Goal: Communication & Community: Answer question/provide support

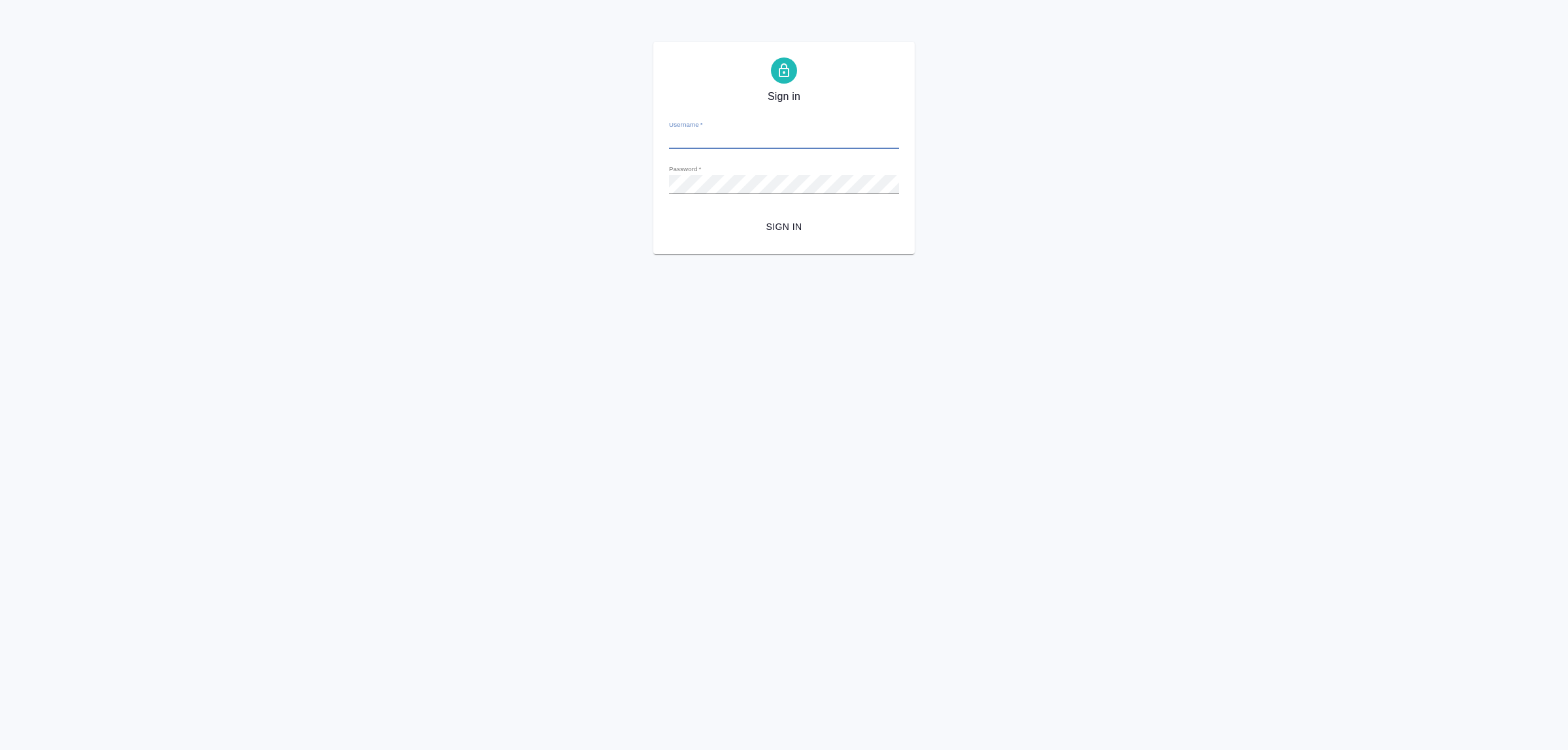
type input "[PERSON_NAME][EMAIL_ADDRESS][DOMAIN_NAME]"
click at [734, 230] on span "Sign in" at bounding box center [784, 227] width 209 height 16
click at [534, 188] on div "Sign in Username   * [PERSON_NAME][EMAIL_ADDRESS][DOMAIN_NAME] Password   * url…" at bounding box center [784, 148] width 1568 height 212
click at [669, 215] on button "Sign in" at bounding box center [784, 227] width 230 height 24
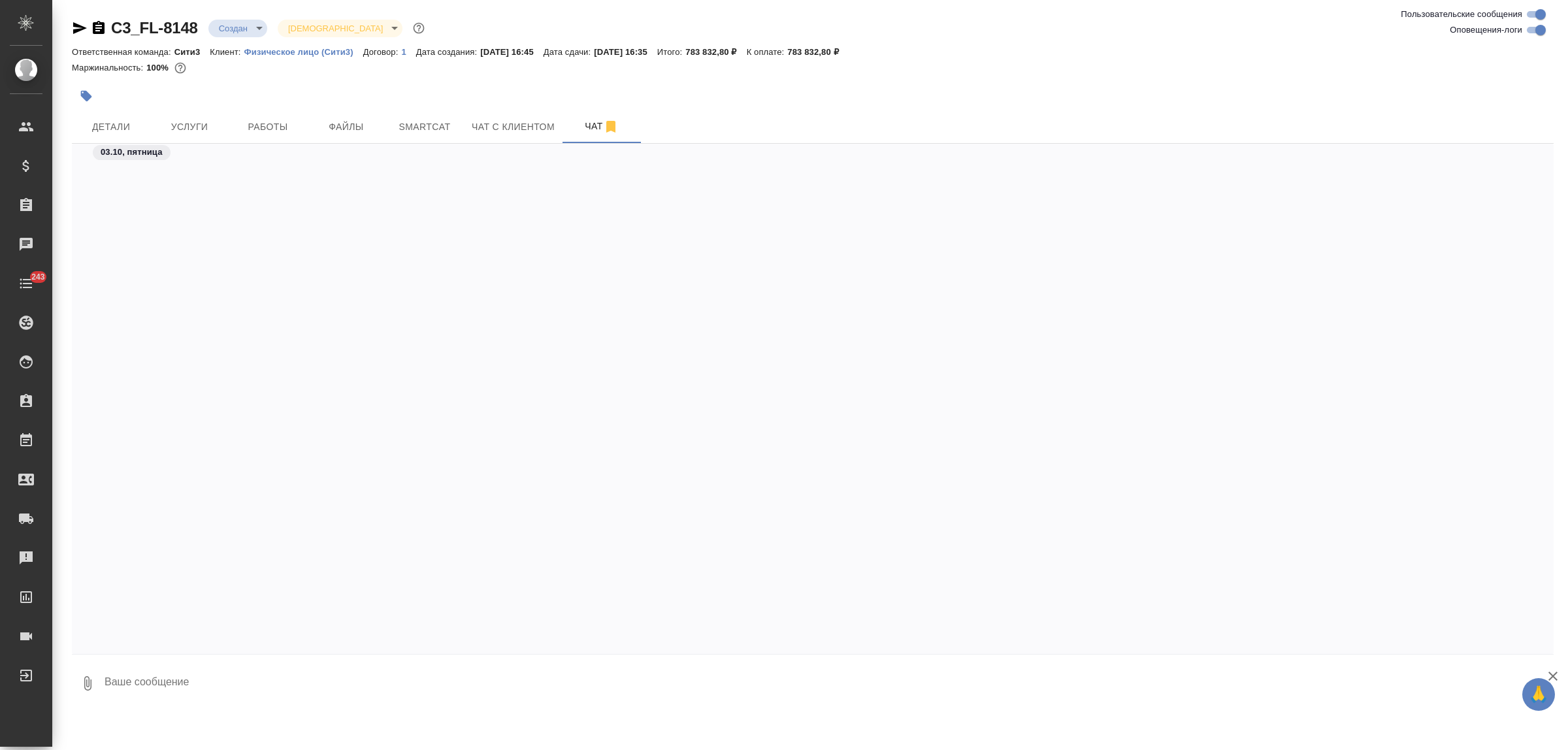
scroll to position [2026, 0]
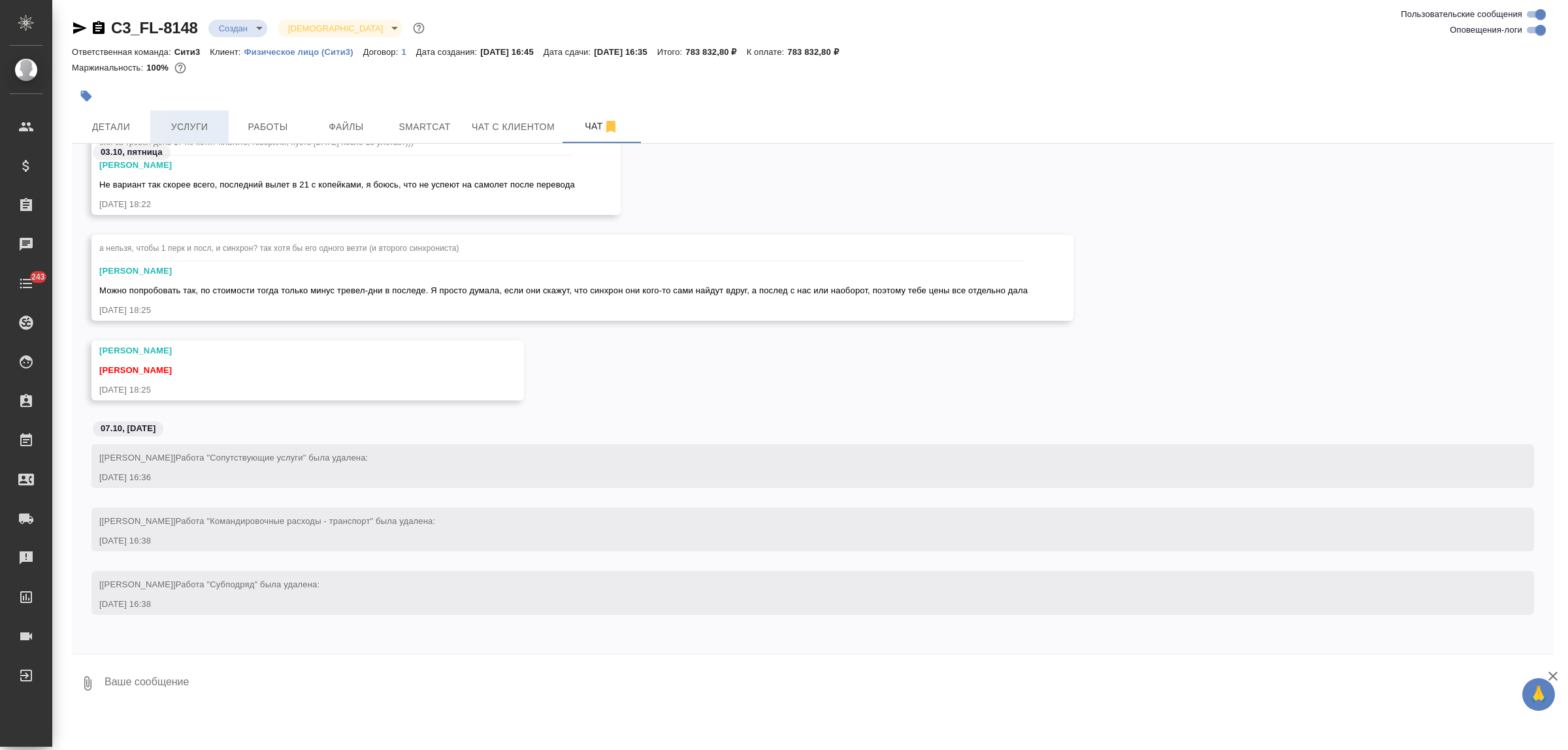
click at [212, 127] on span "Услуги" at bounding box center [190, 127] width 63 height 16
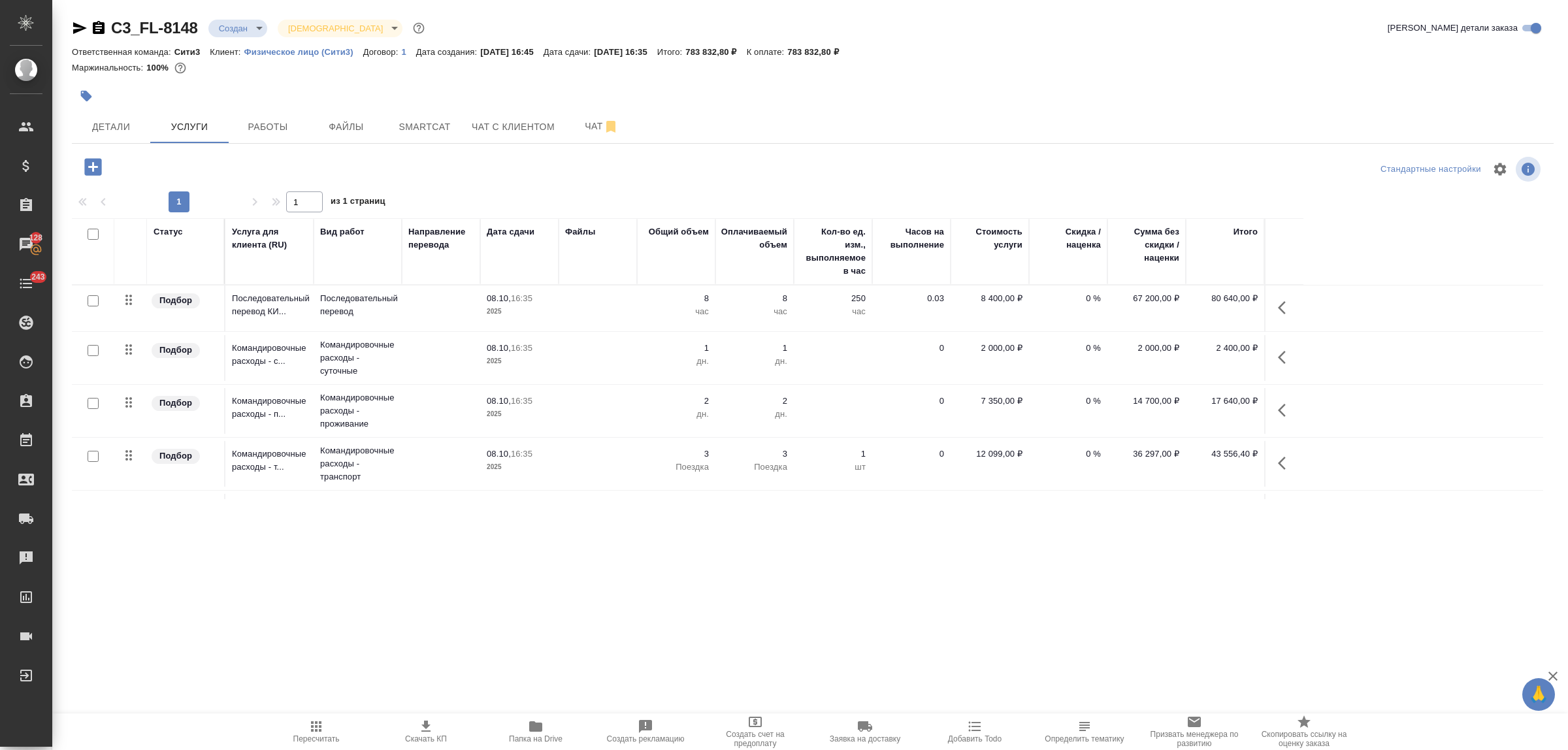
click at [422, 356] on td at bounding box center [441, 358] width 79 height 46
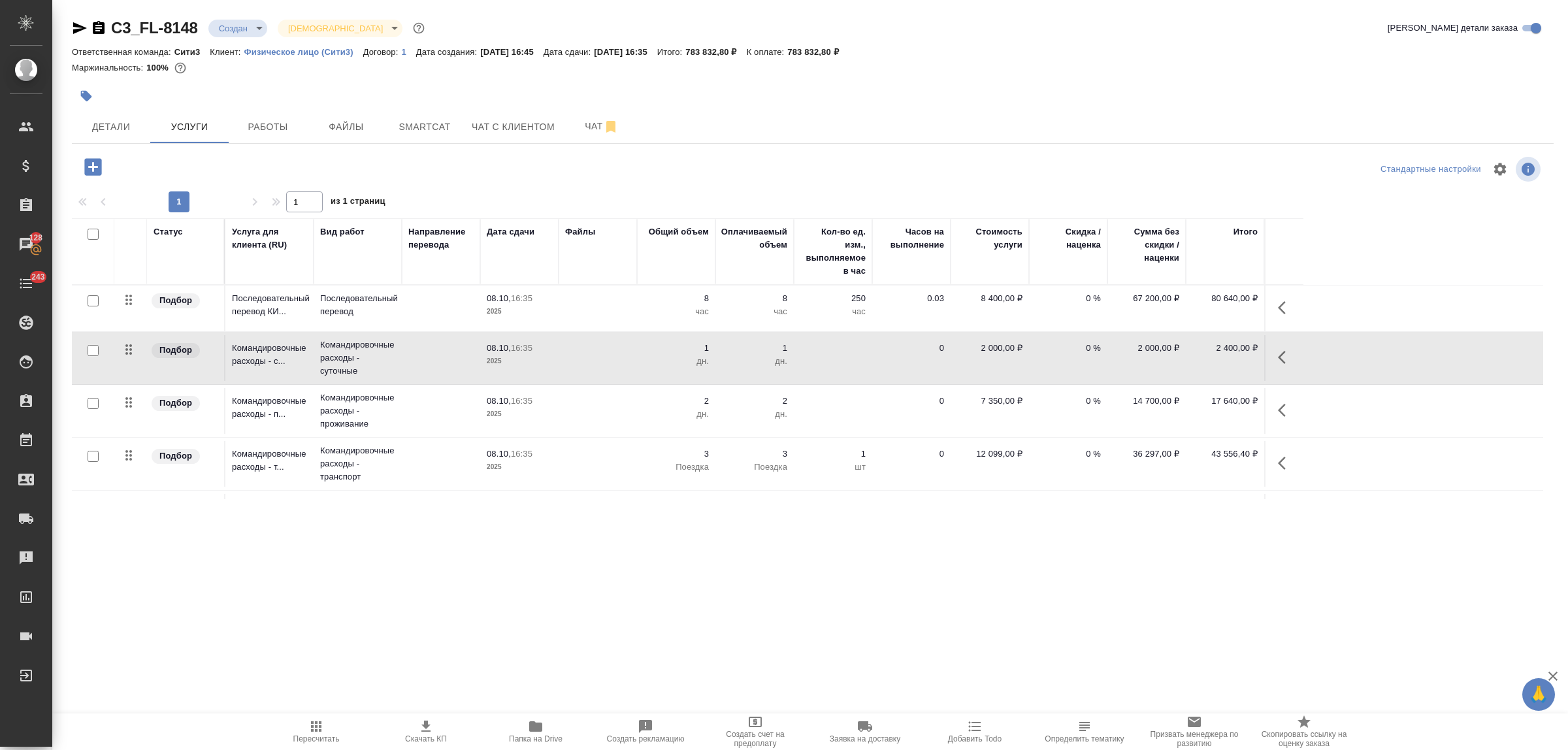
click at [422, 356] on td at bounding box center [441, 358] width 79 height 46
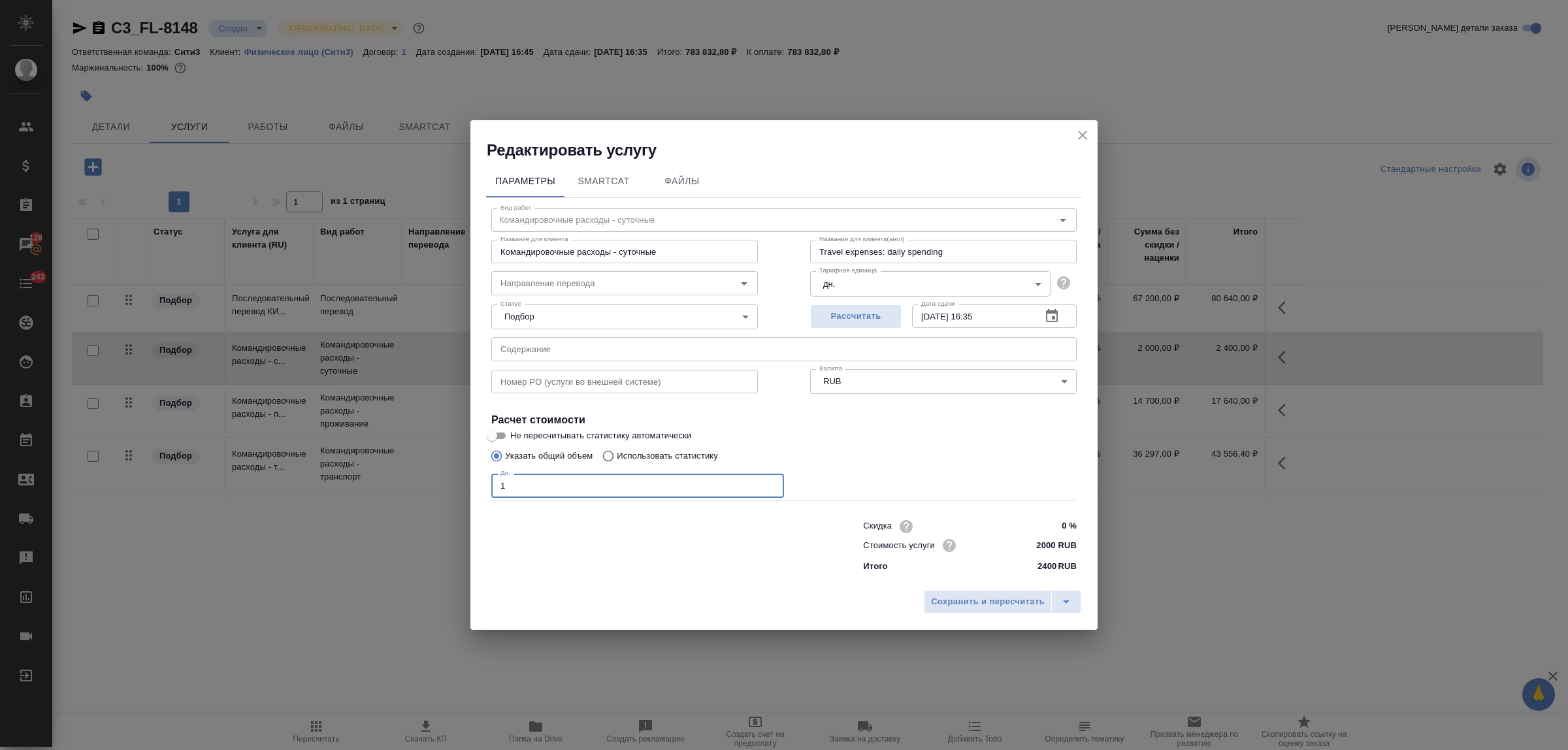
drag, startPoint x: 498, startPoint y: 491, endPoint x: 514, endPoint y: 494, distance: 16.3
click at [514, 494] on input "1" at bounding box center [637, 485] width 292 height 24
type input "3"
click at [965, 600] on span "Сохранить и пересчитать" at bounding box center [988, 602] width 113 height 15
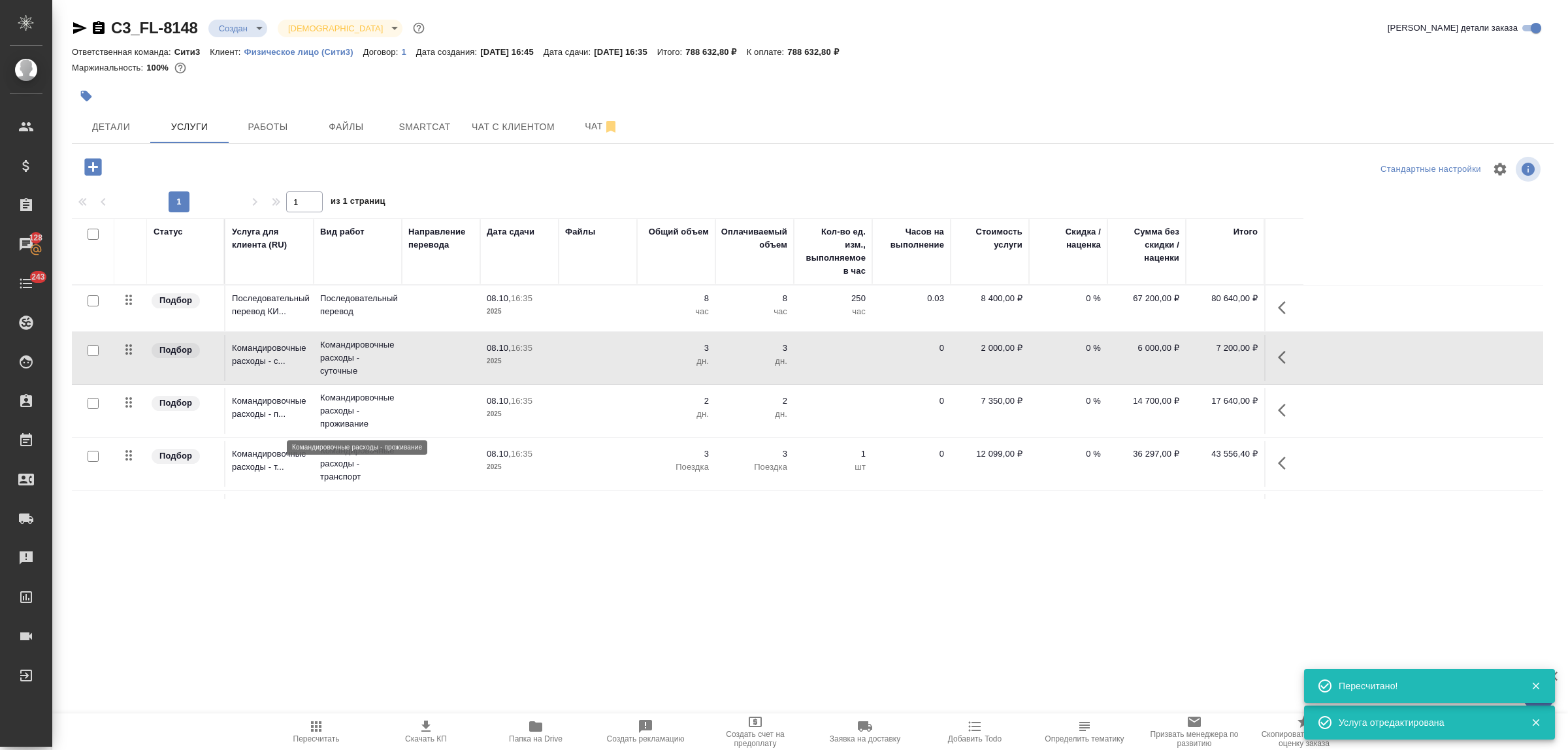
click at [346, 407] on p "Командировочные расходы - проживание" at bounding box center [357, 411] width 75 height 39
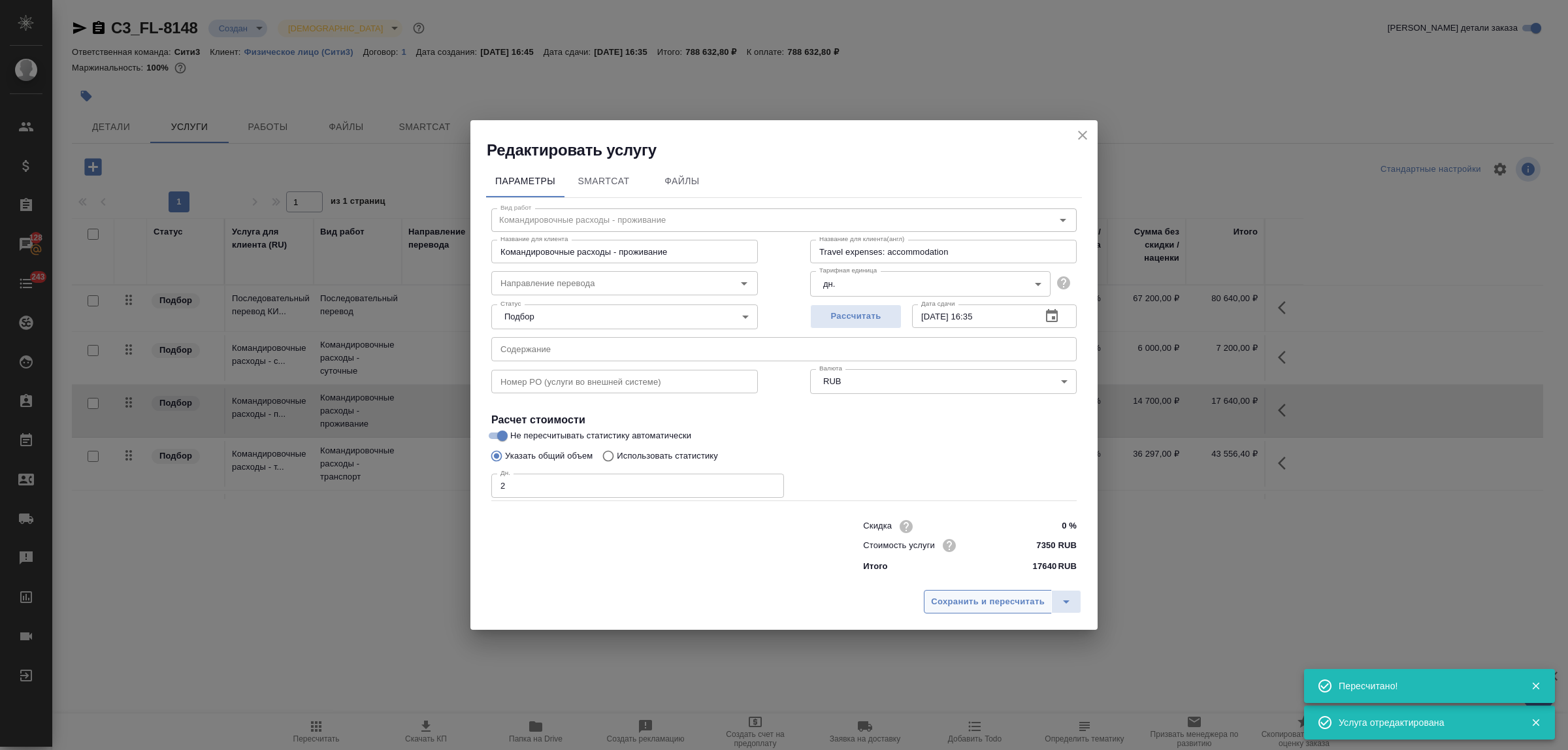
click at [1014, 602] on span "Сохранить и пересчитать" at bounding box center [988, 602] width 113 height 15
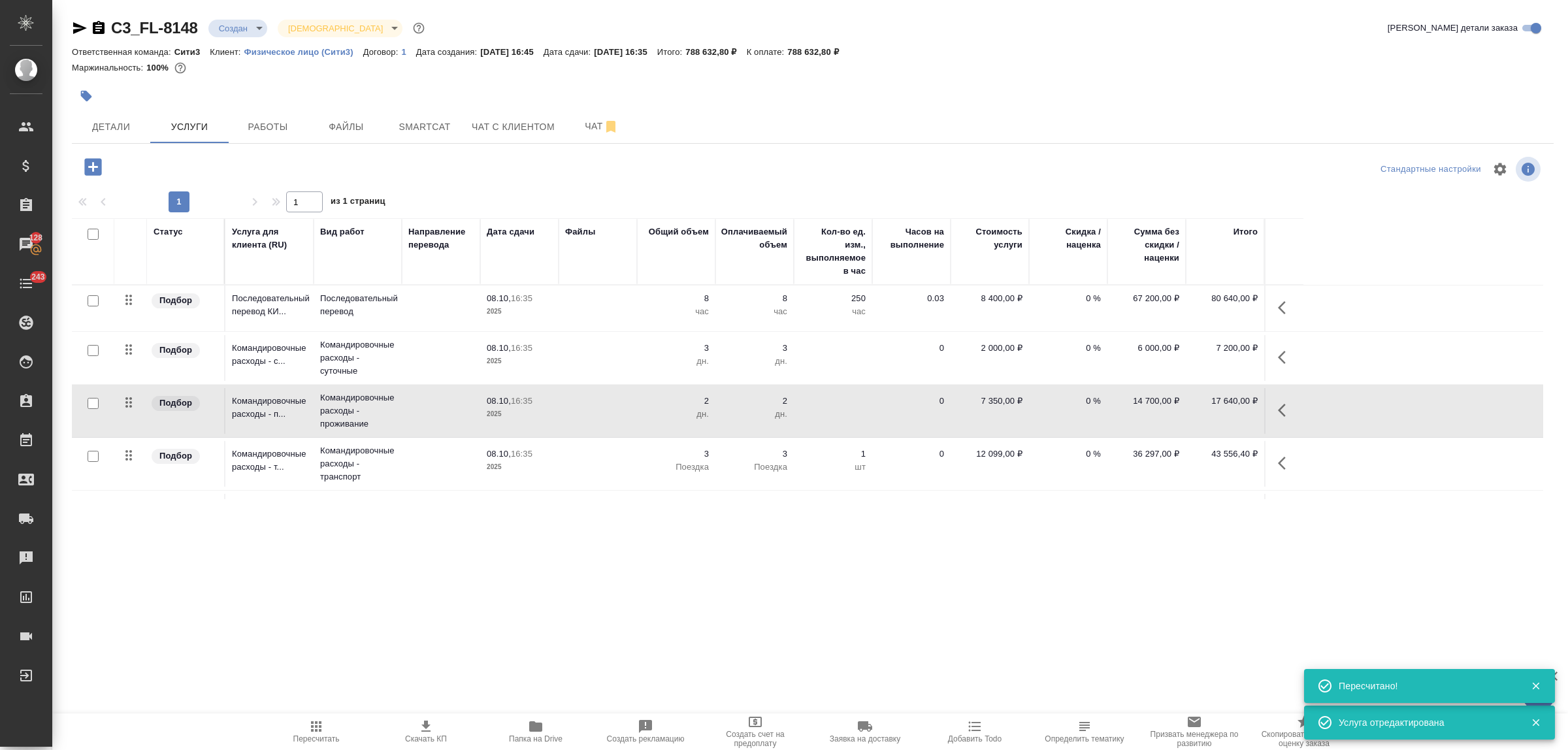
scroll to position [82, 0]
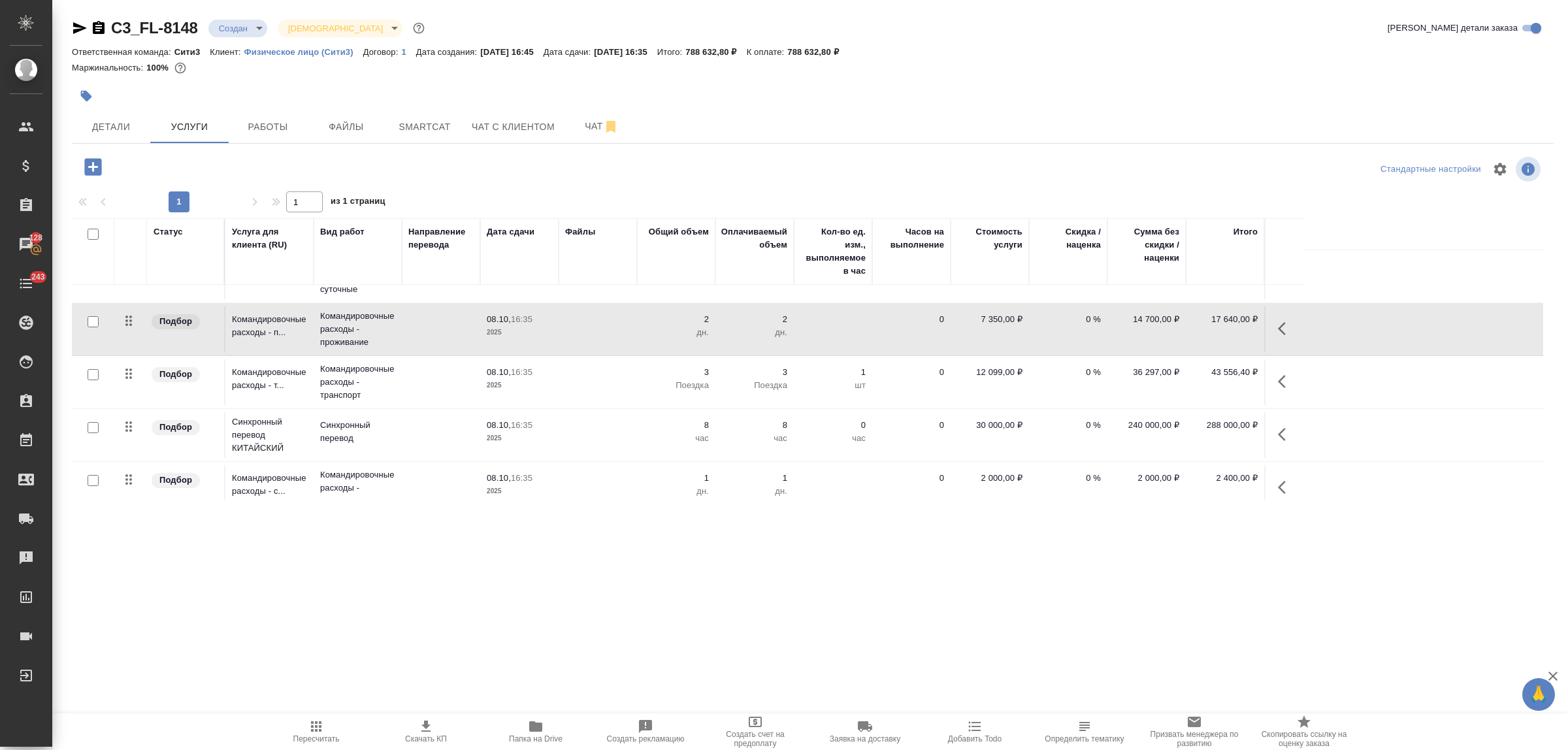
click at [592, 366] on td at bounding box center [598, 382] width 79 height 46
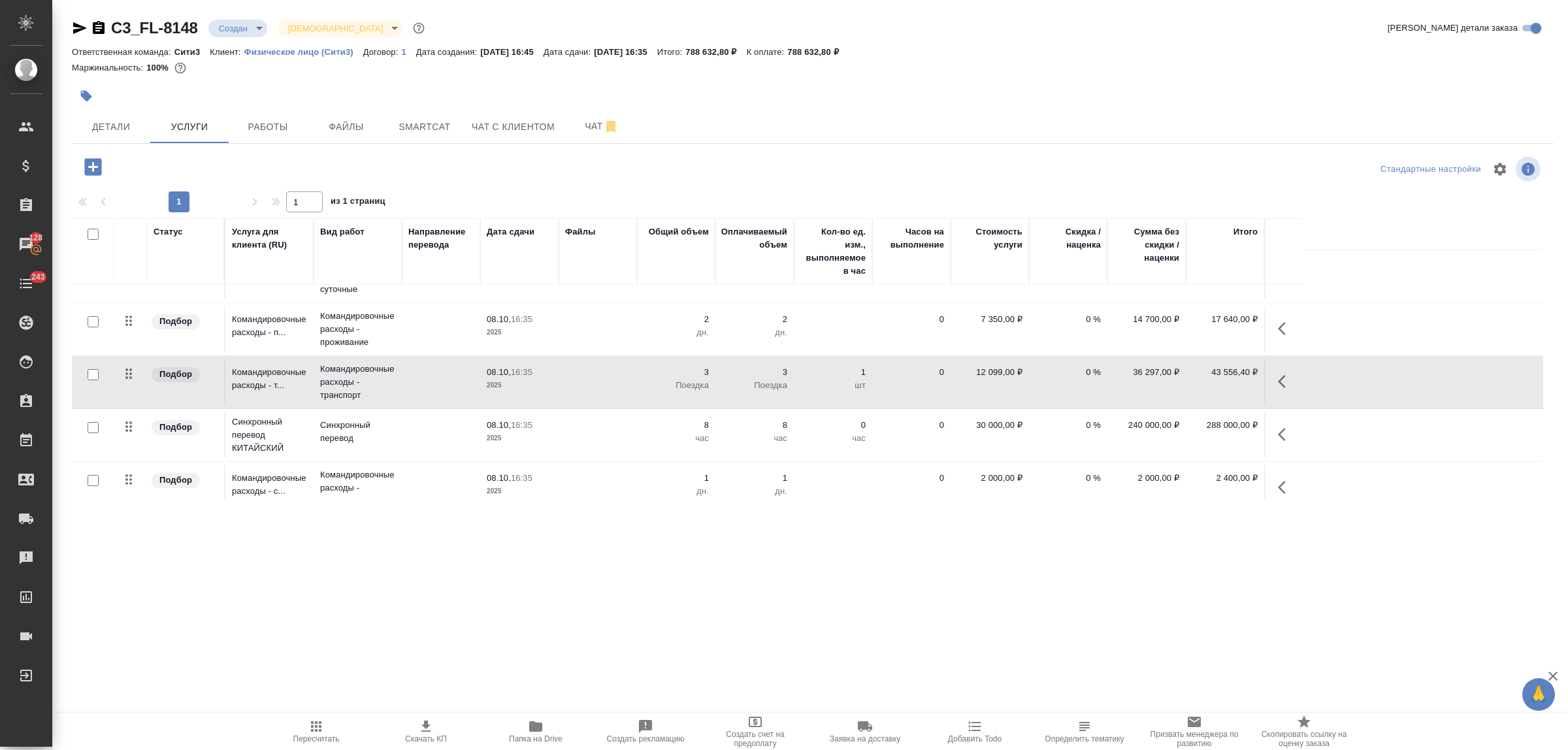
click at [592, 366] on td at bounding box center [598, 382] width 79 height 46
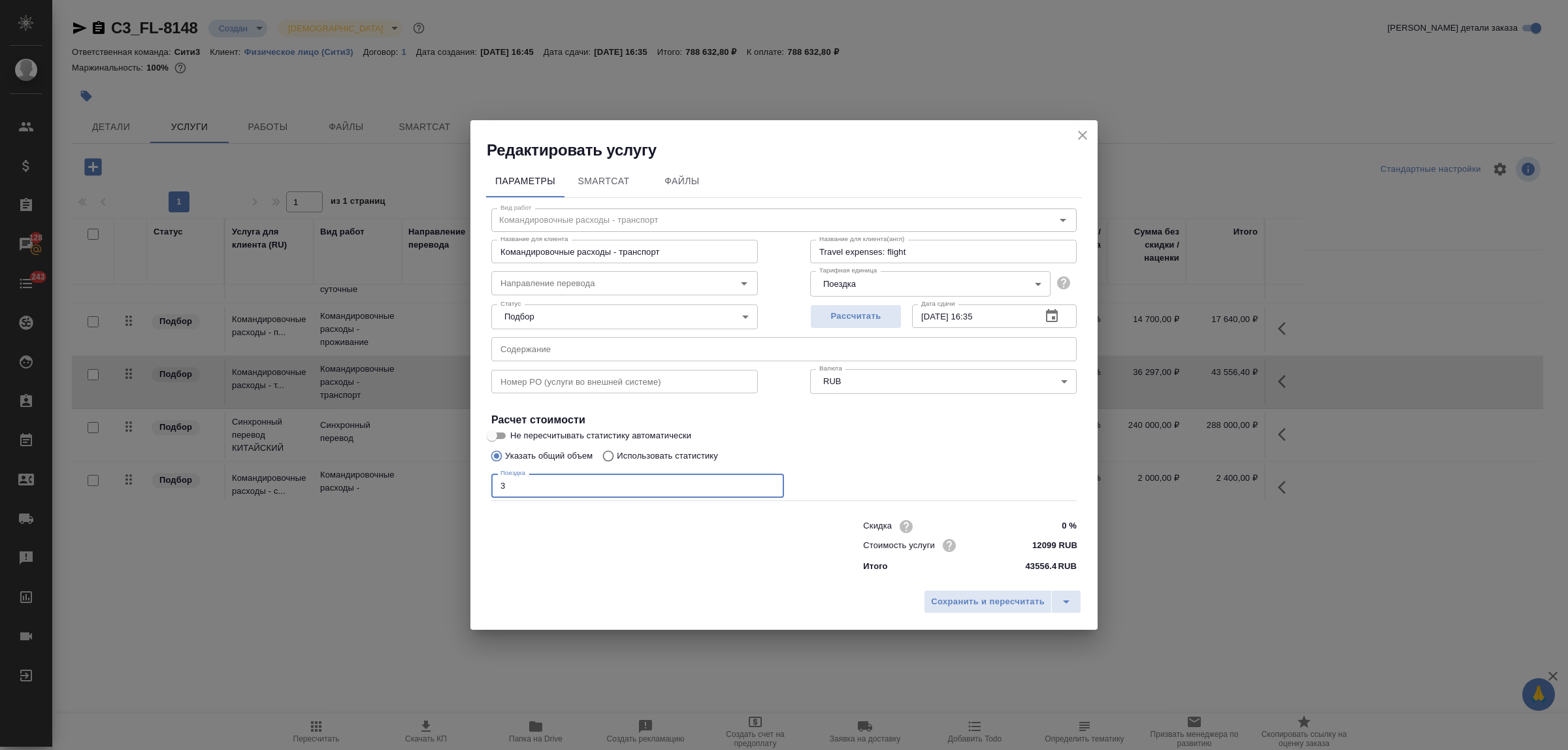
drag, startPoint x: 525, startPoint y: 480, endPoint x: 487, endPoint y: 481, distance: 38.0
click at [487, 481] on div "Вид работ Командировочные расходы - транспорт Вид работ Название для клиента Ко…" at bounding box center [784, 388] width 596 height 381
type input "6"
click at [988, 610] on button "Сохранить и пересчитать" at bounding box center [988, 602] width 128 height 24
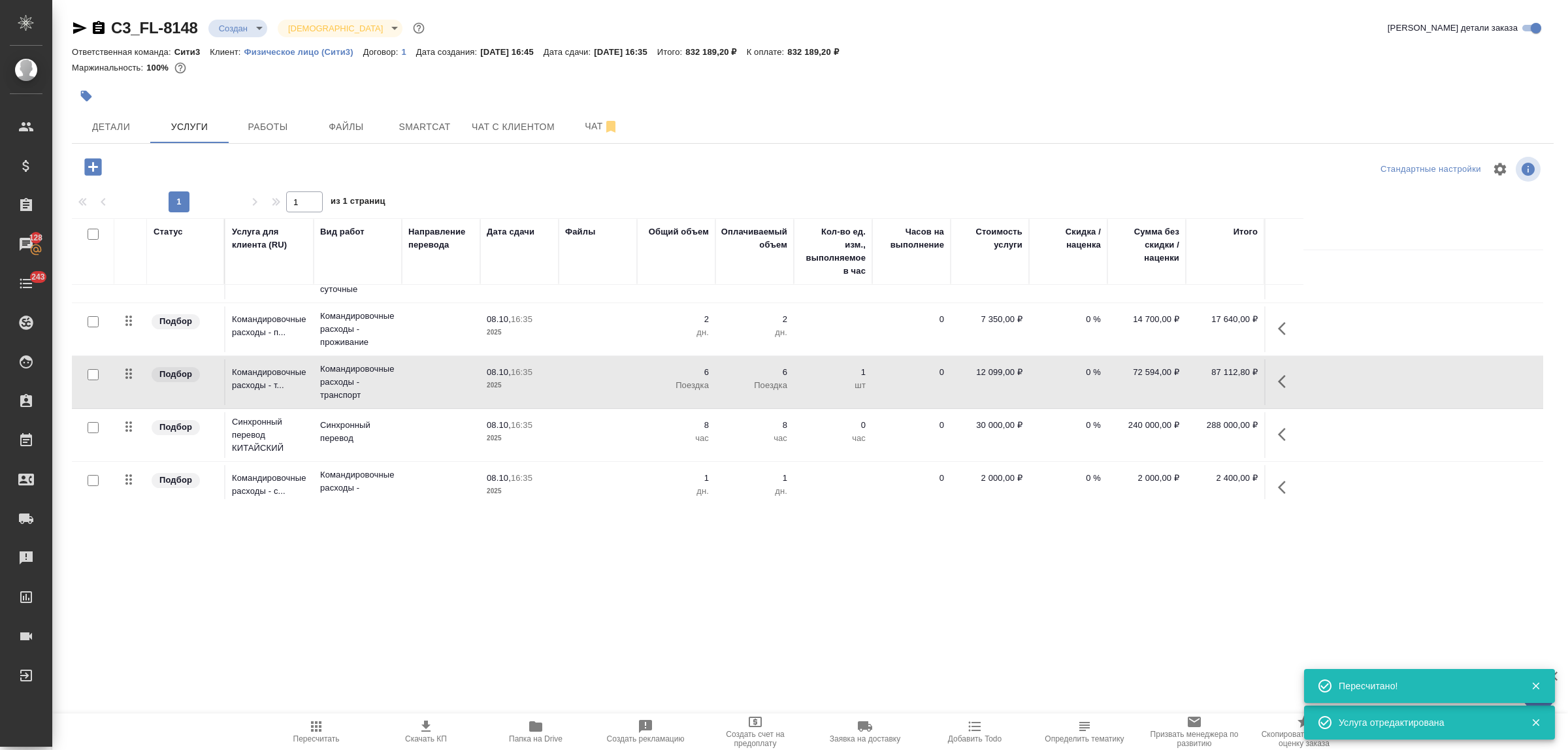
scroll to position [163, 0]
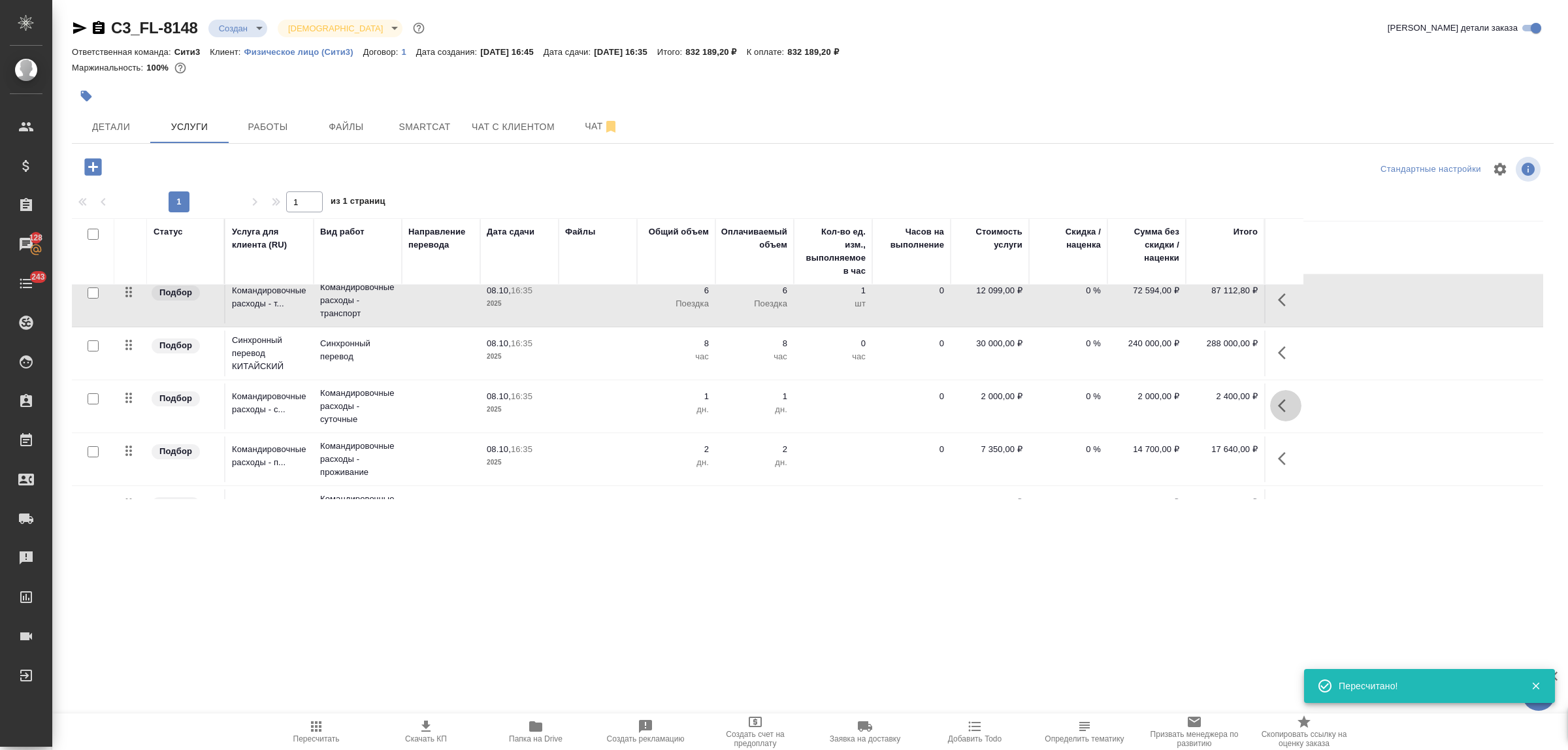
click at [1283, 400] on icon "button" at bounding box center [1286, 406] width 16 height 16
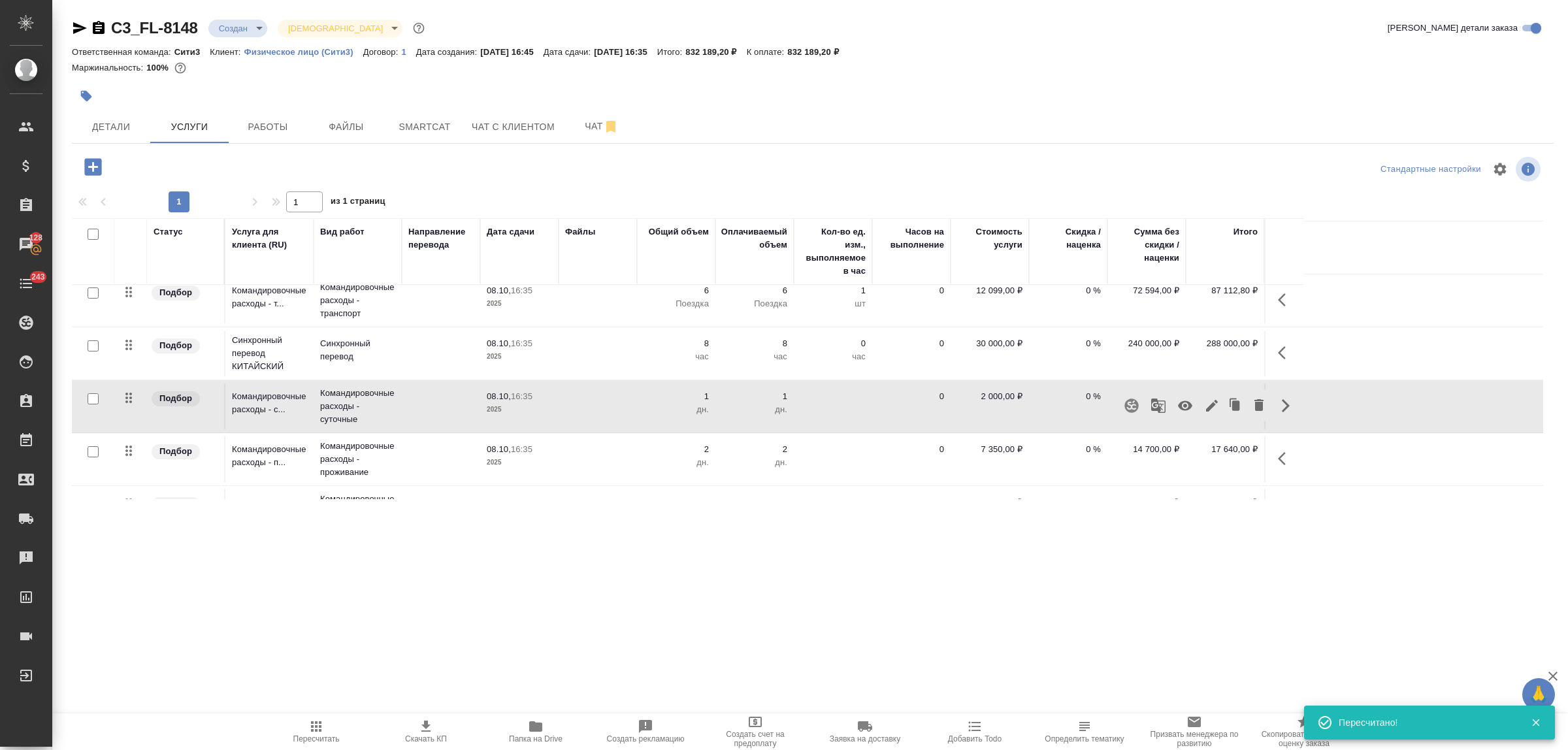
click at [1256, 400] on icon "button" at bounding box center [1259, 405] width 16 height 16
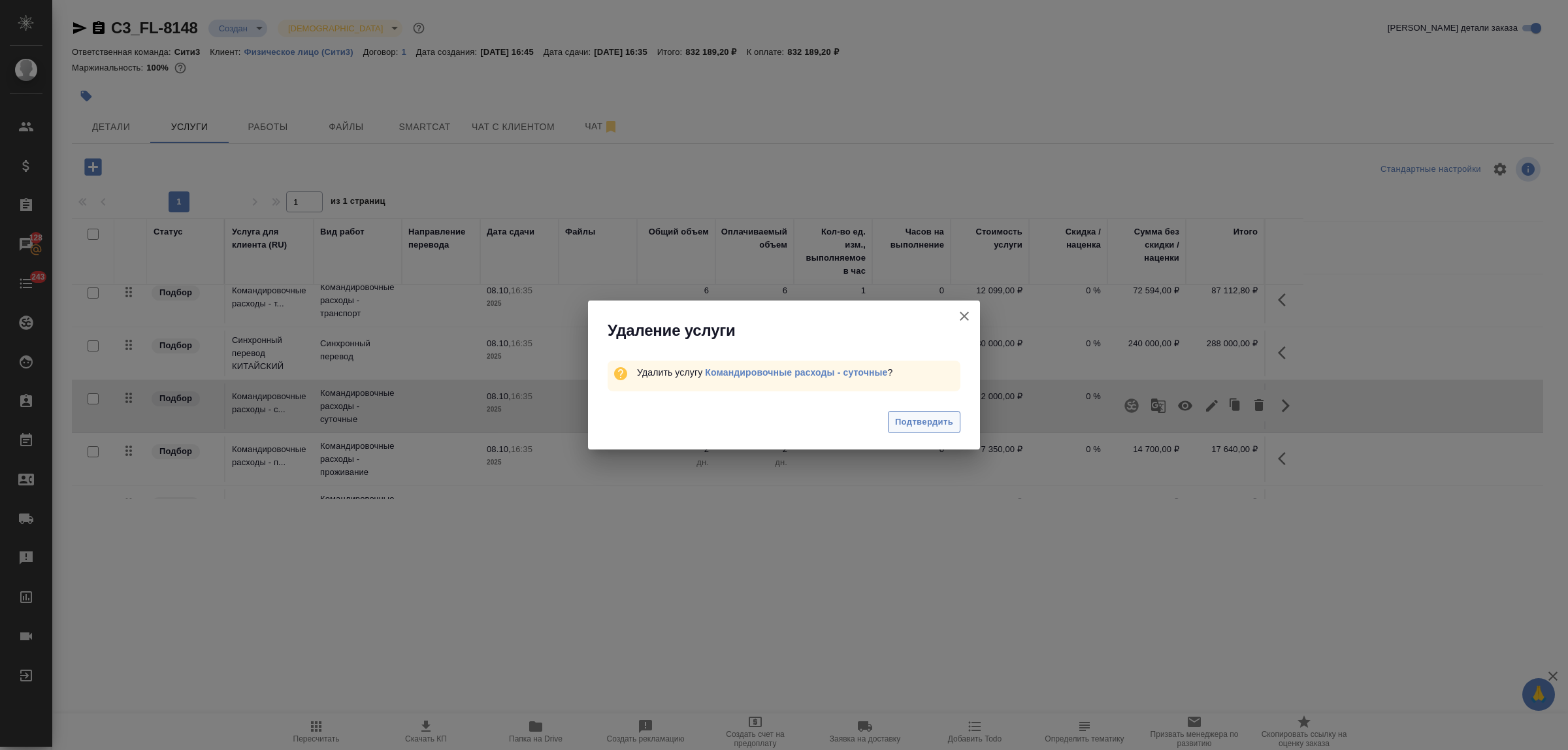
click at [893, 414] on button "Подтвердить" at bounding box center [924, 422] width 73 height 23
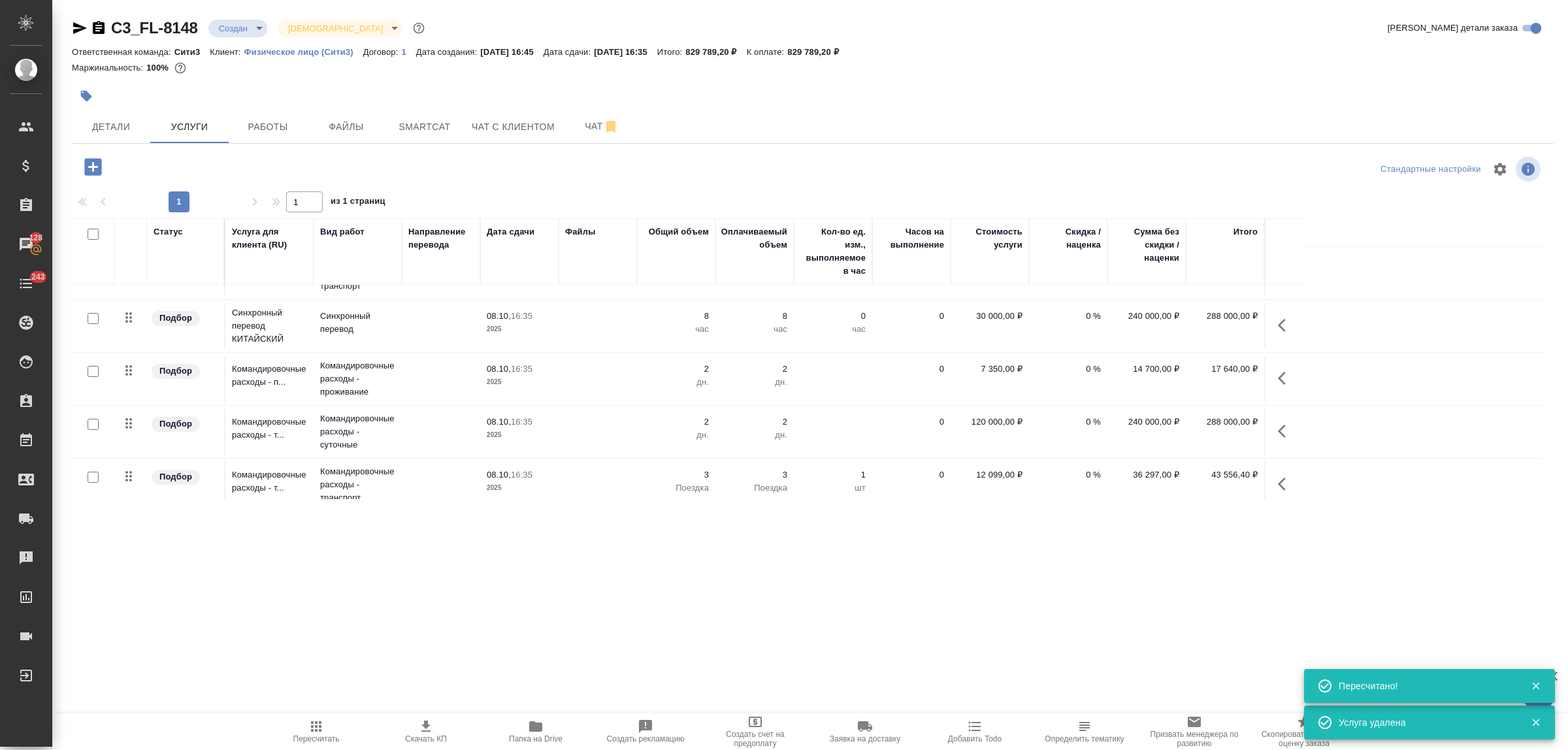
scroll to position [205, 0]
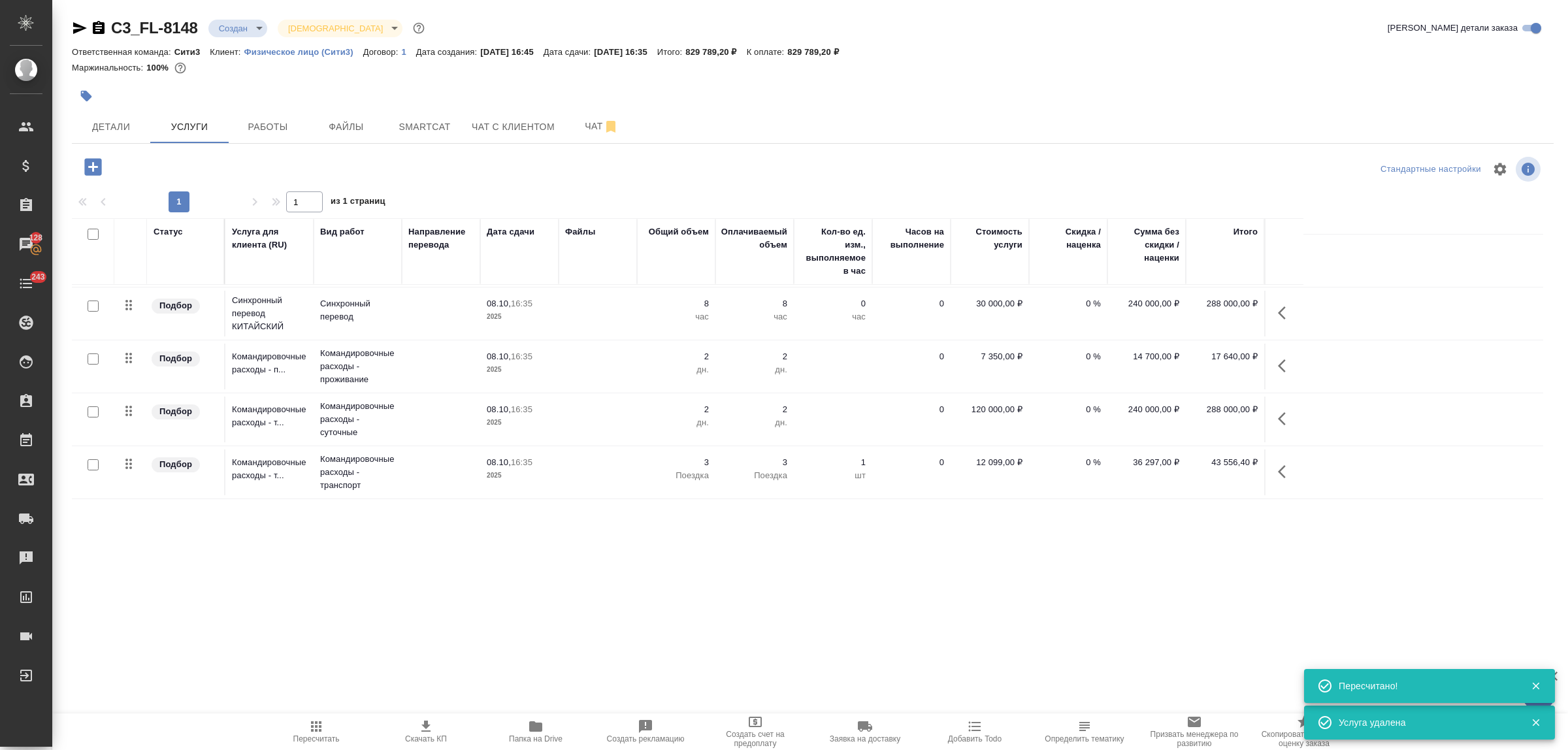
click at [1281, 462] on button "button" at bounding box center [1286, 472] width 31 height 31
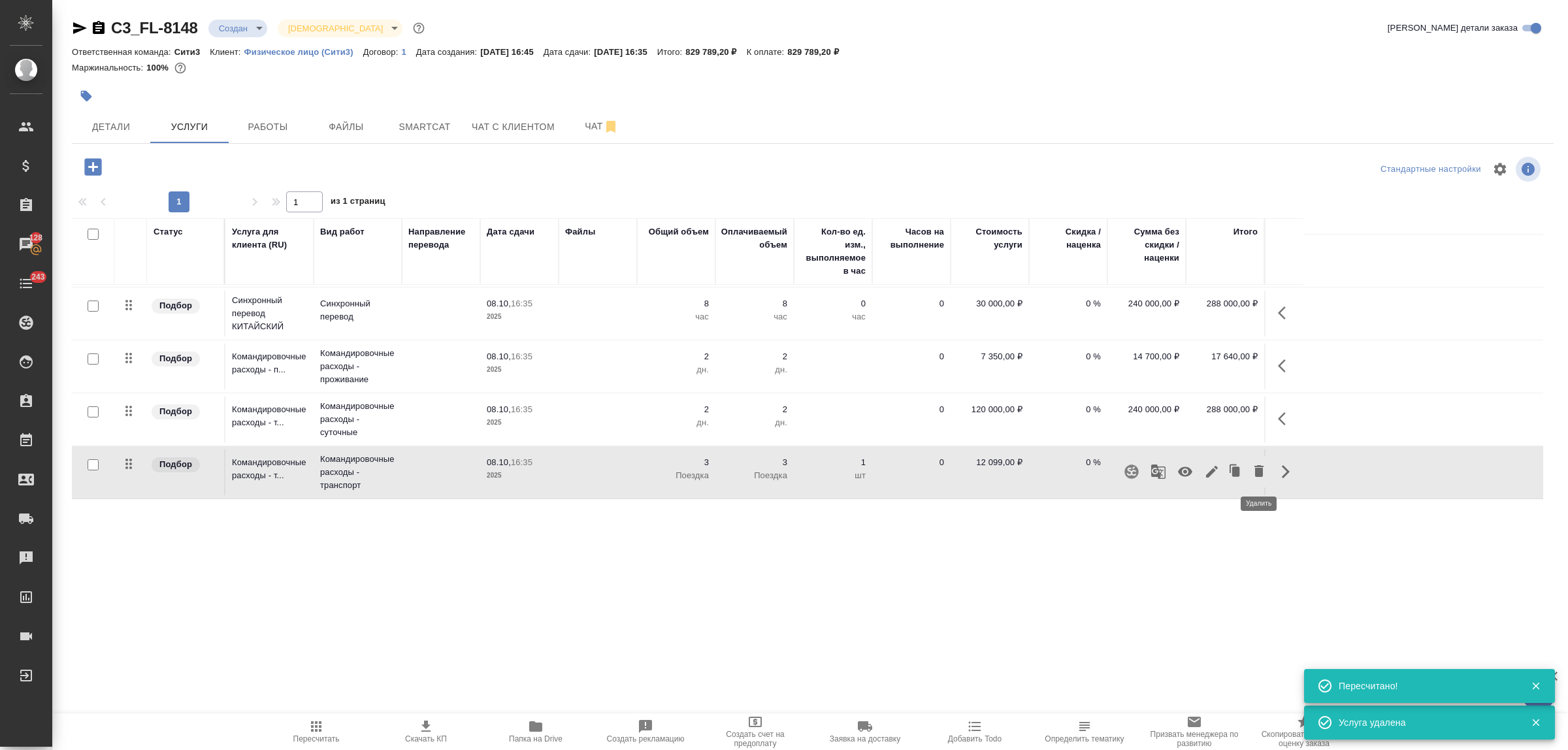
click at [1253, 469] on icon "button" at bounding box center [1259, 471] width 16 height 16
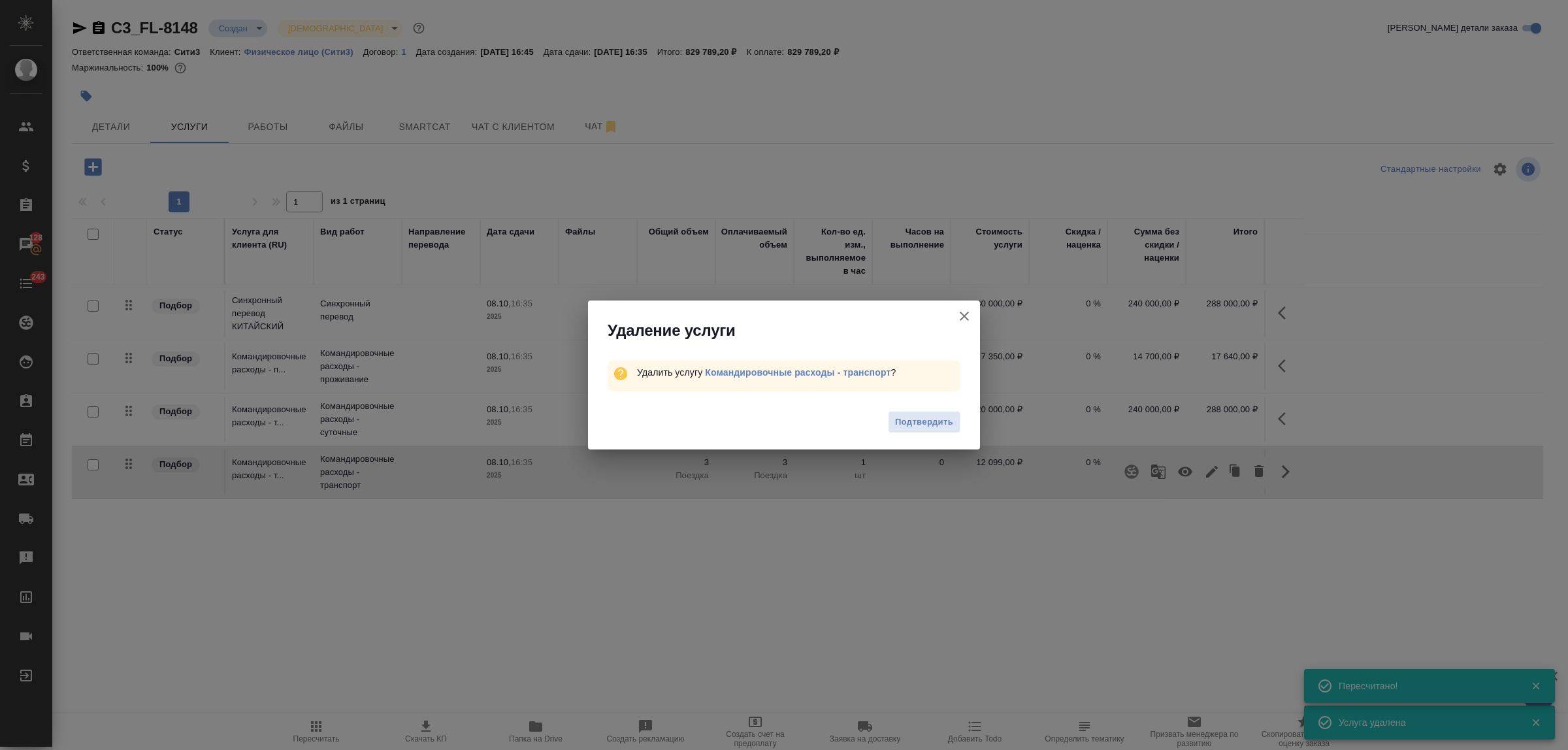
click at [883, 422] on div "Подтвердить" at bounding box center [784, 424] width 392 height 52
click at [895, 422] on span "Подтвердить" at bounding box center [924, 422] width 58 height 15
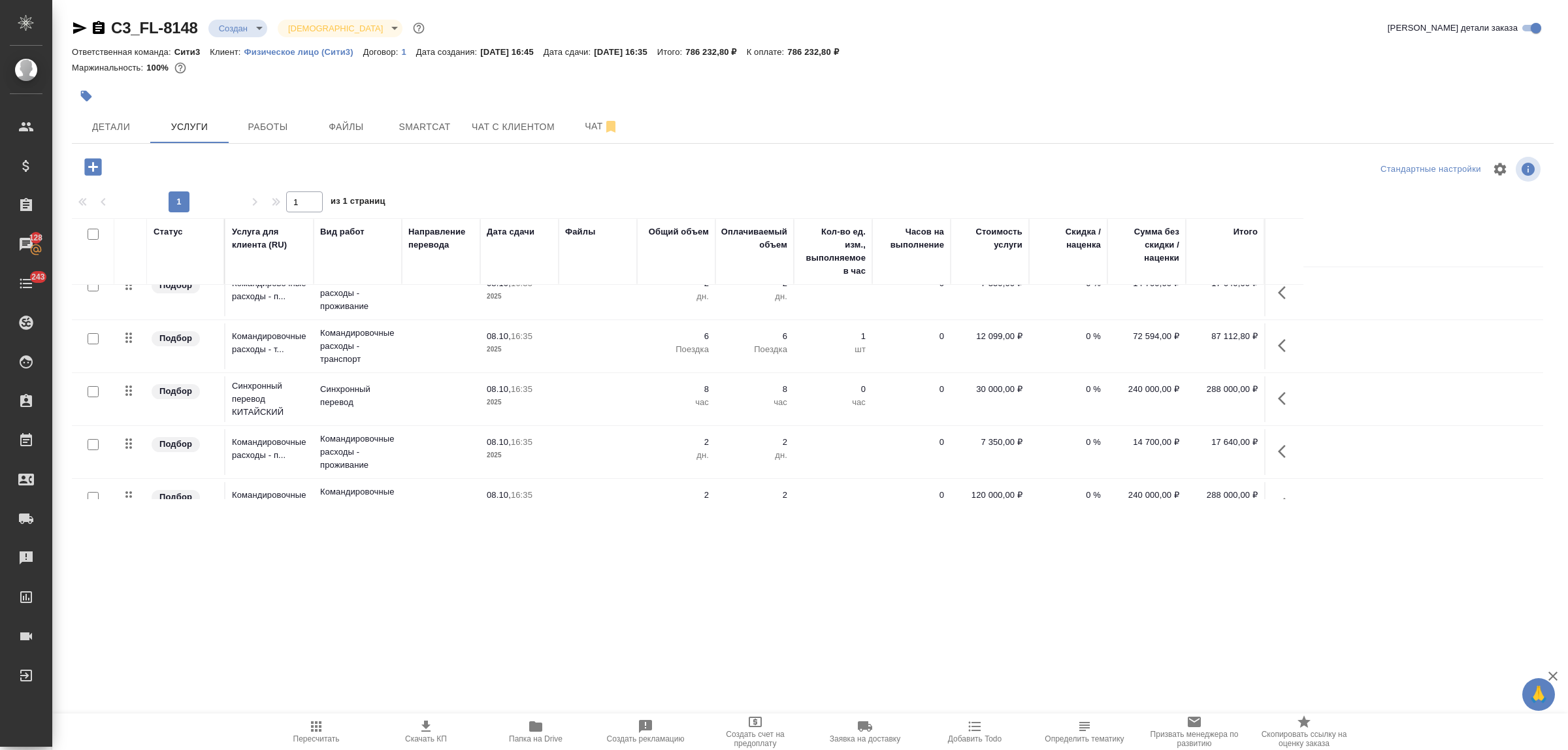
scroll to position [151, 0]
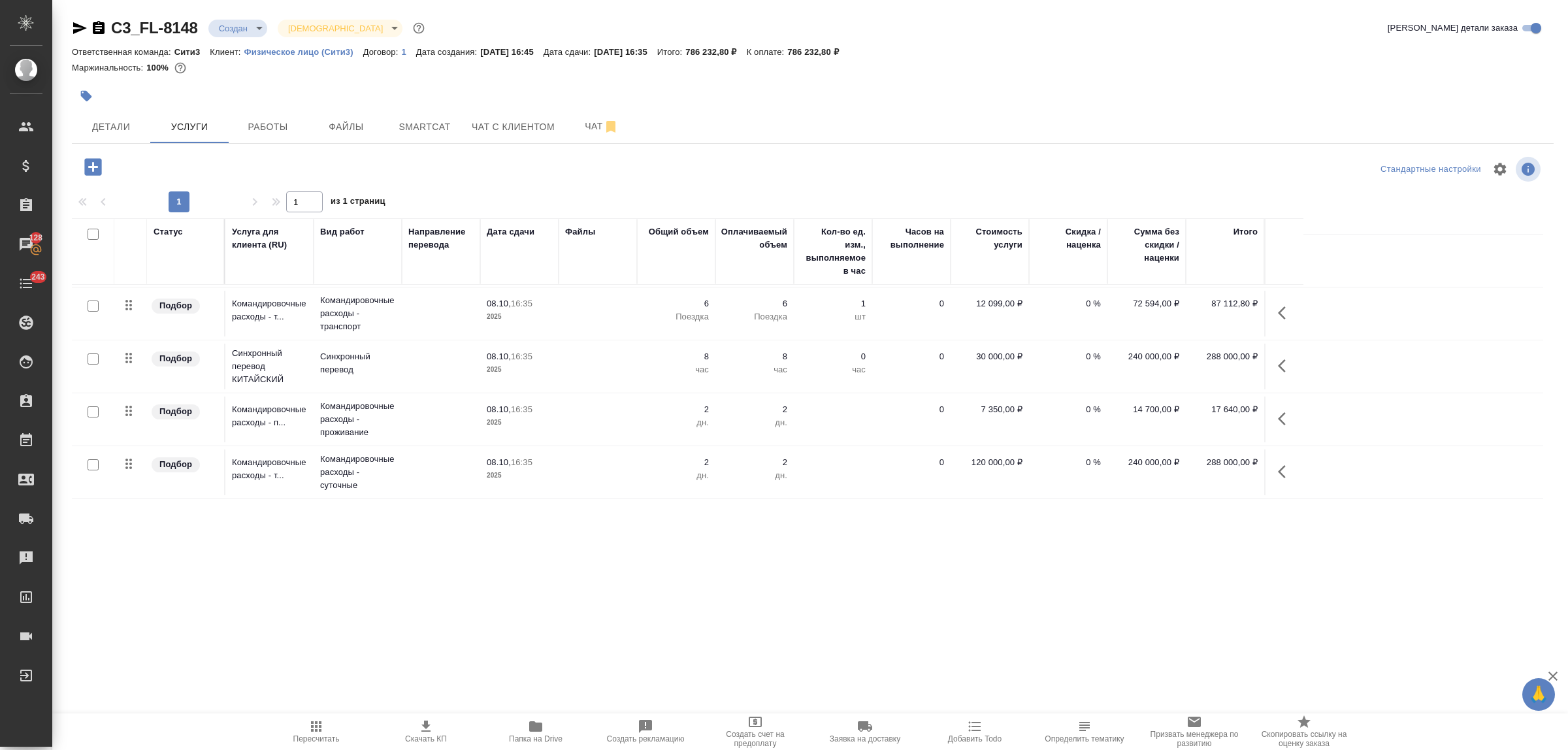
click at [497, 399] on td "08.10, 16:35 2025" at bounding box center [519, 420] width 79 height 46
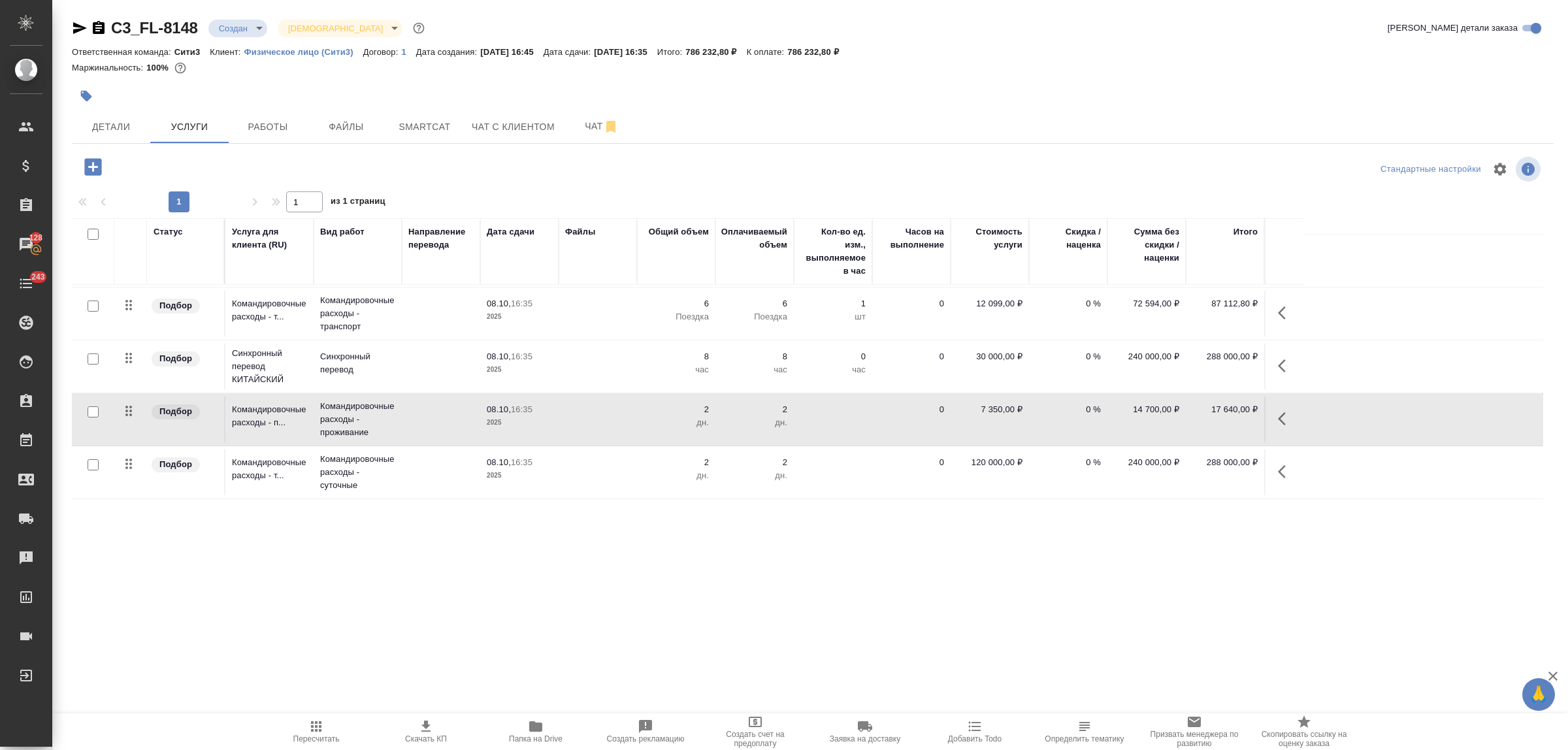
click at [497, 399] on td "08.10, 16:35 2025" at bounding box center [519, 420] width 79 height 46
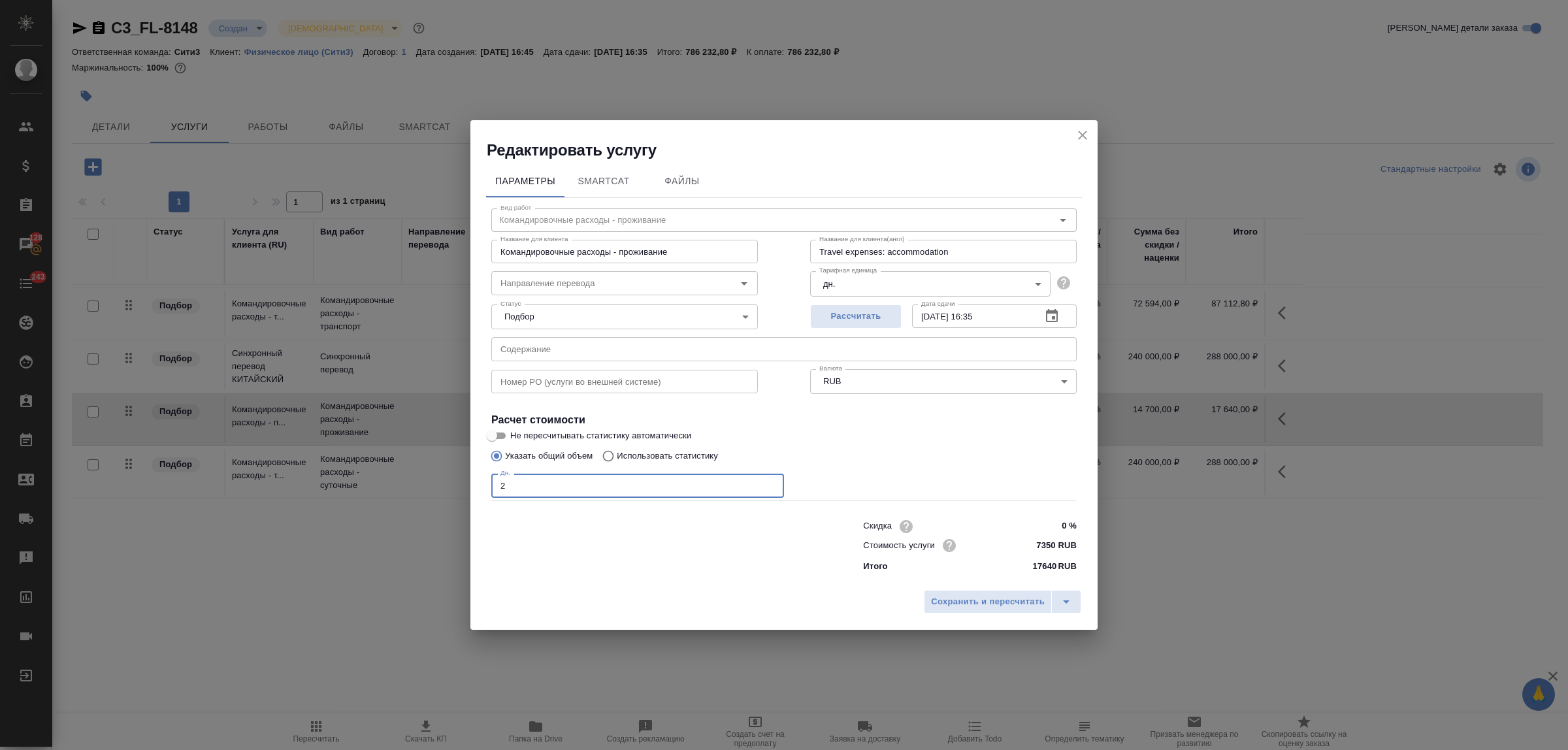
drag, startPoint x: 534, startPoint y: 487, endPoint x: 489, endPoint y: 484, distance: 45.1
click at [489, 484] on div "Вид работ Командировочные расходы - проживание Вид работ Название для клиента К…" at bounding box center [784, 388] width 596 height 381
type input "3"
click at [961, 611] on button "Сохранить и пересчитать" at bounding box center [988, 602] width 128 height 24
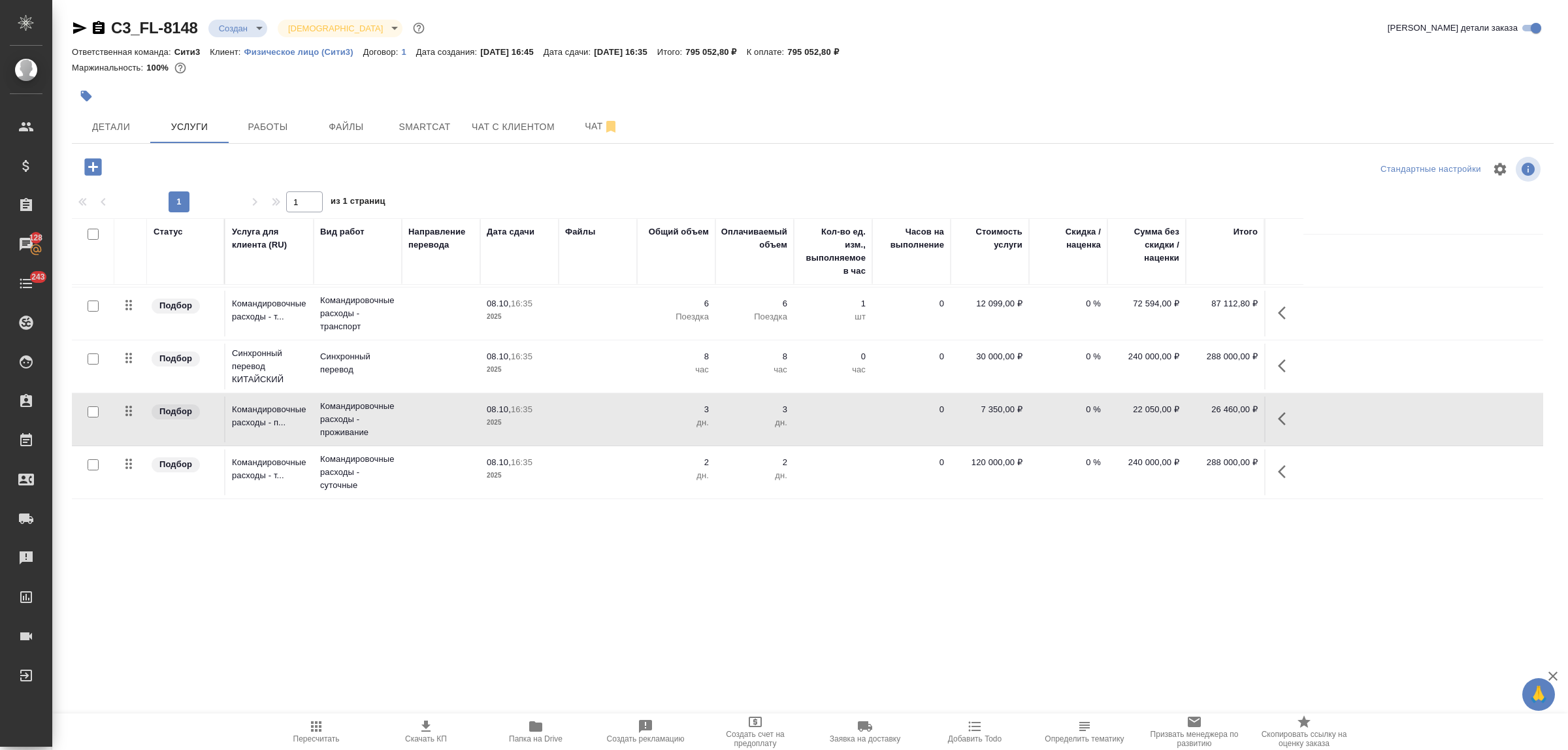
click at [632, 425] on td at bounding box center [598, 420] width 79 height 46
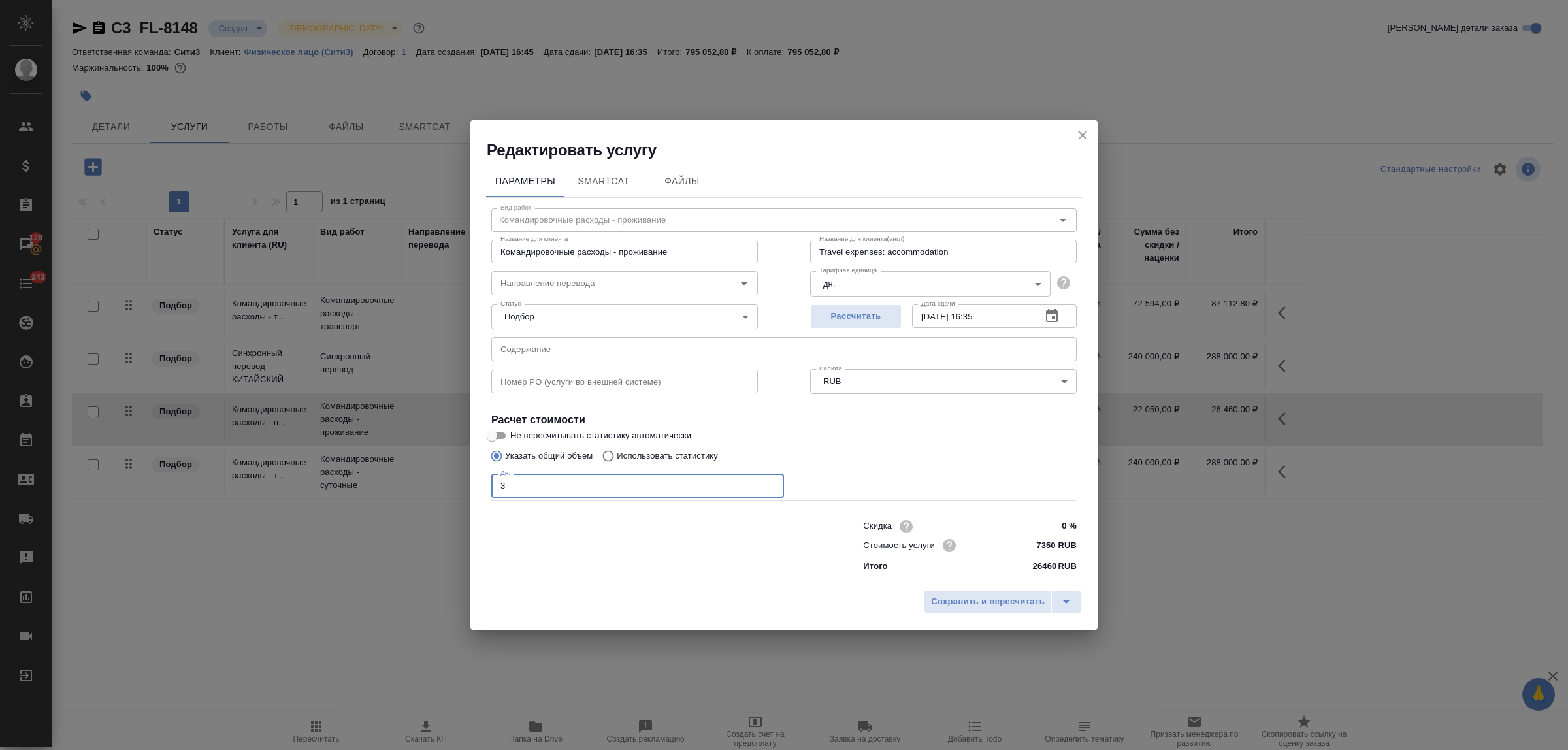
drag, startPoint x: 513, startPoint y: 484, endPoint x: 488, endPoint y: 484, distance: 25.0
click at [488, 484] on div "Вид работ Командировочные расходы - проживание Вид работ Название для клиента К…" at bounding box center [784, 388] width 596 height 381
type input "4"
click at [1008, 596] on span "Сохранить и пересчитать" at bounding box center [988, 602] width 113 height 15
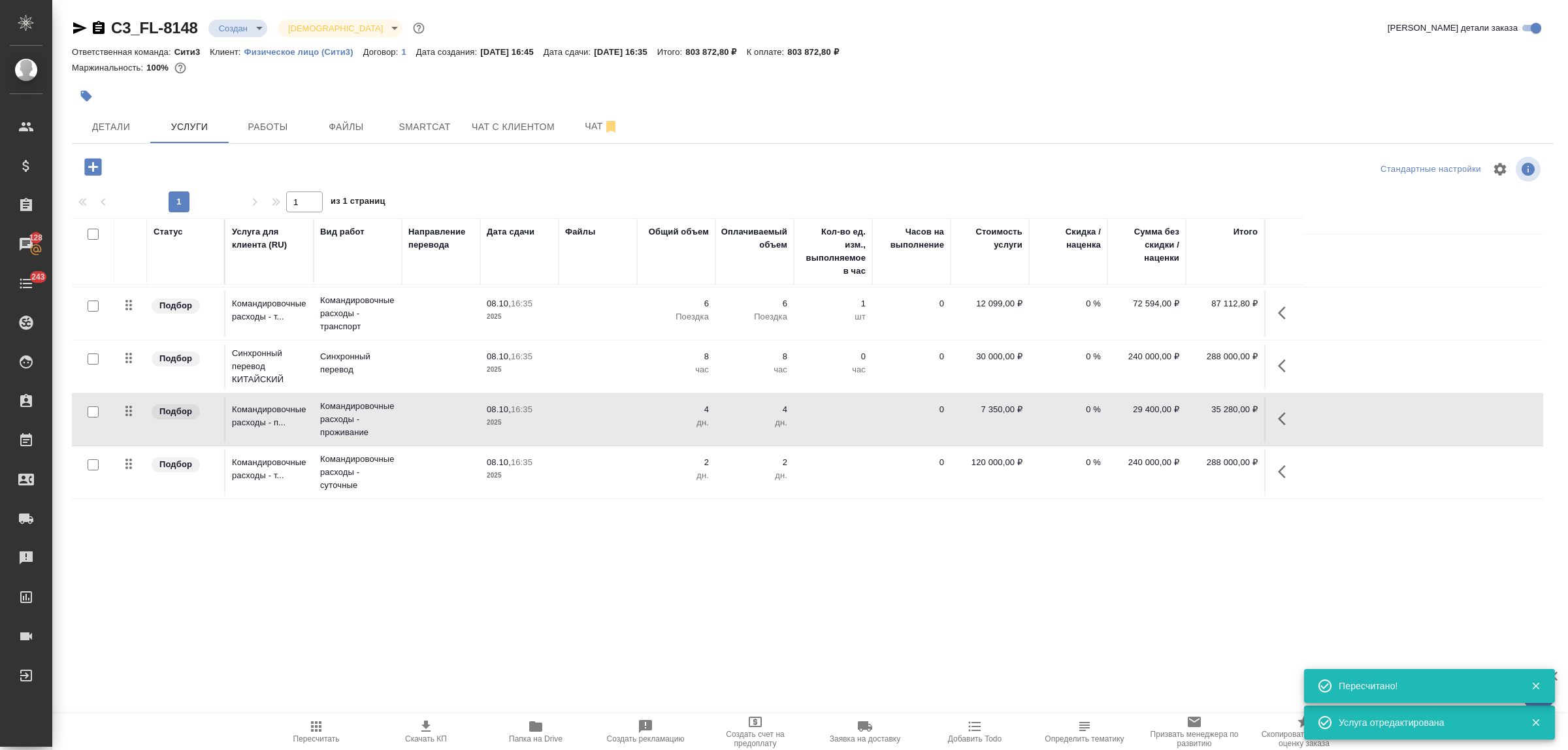
click at [899, 407] on td "0" at bounding box center [912, 420] width 79 height 46
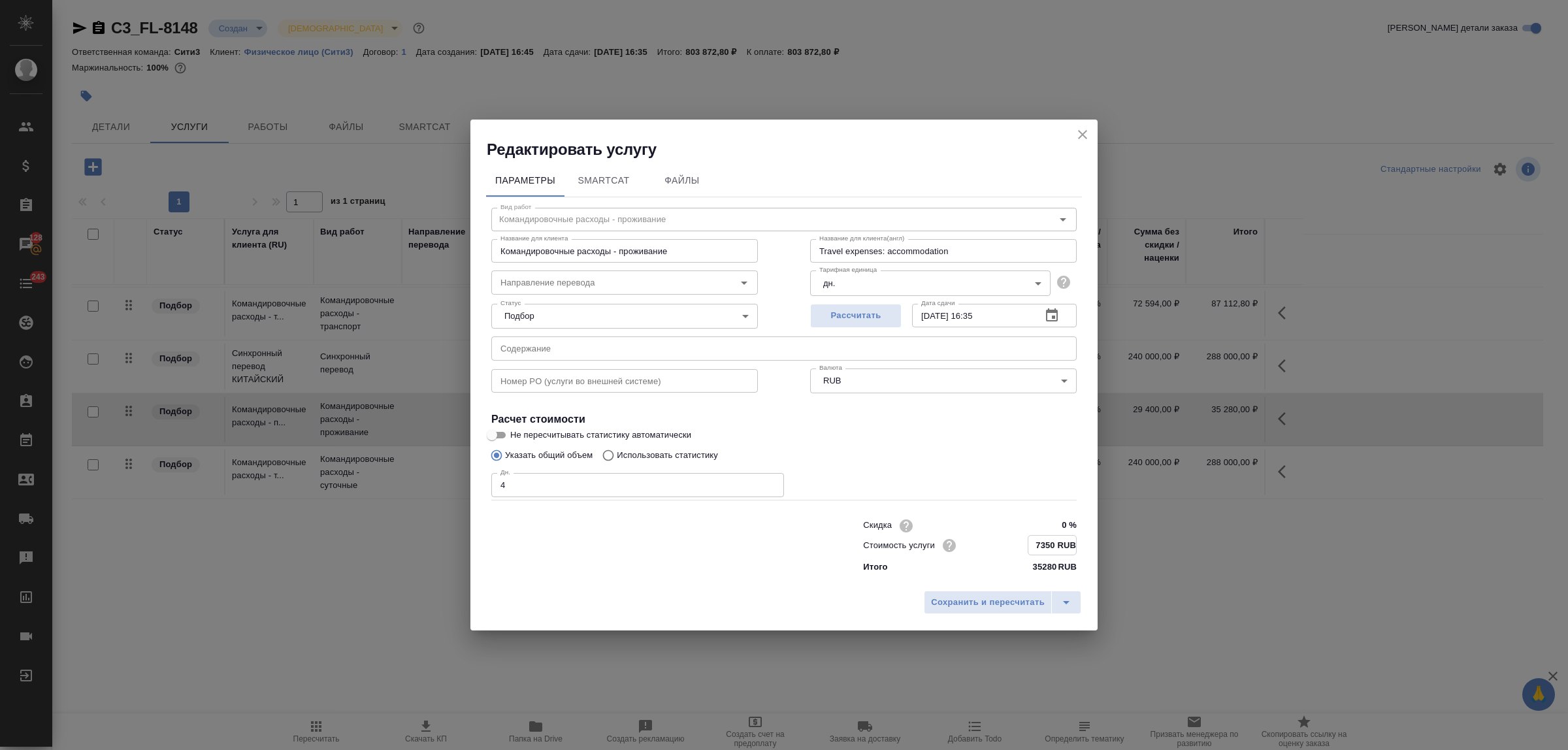
drag, startPoint x: 1053, startPoint y: 544, endPoint x: 1035, endPoint y: 544, distance: 18.0
click at [1035, 544] on input "7350 RUB" at bounding box center [1052, 545] width 48 height 19
click at [505, 477] on input "4" at bounding box center [637, 485] width 292 height 24
click at [1045, 542] on input "7350 RUB" at bounding box center [1052, 545] width 49 height 19
click at [1045, 542] on input "7350 RUB" at bounding box center [1052, 545] width 48 height 19
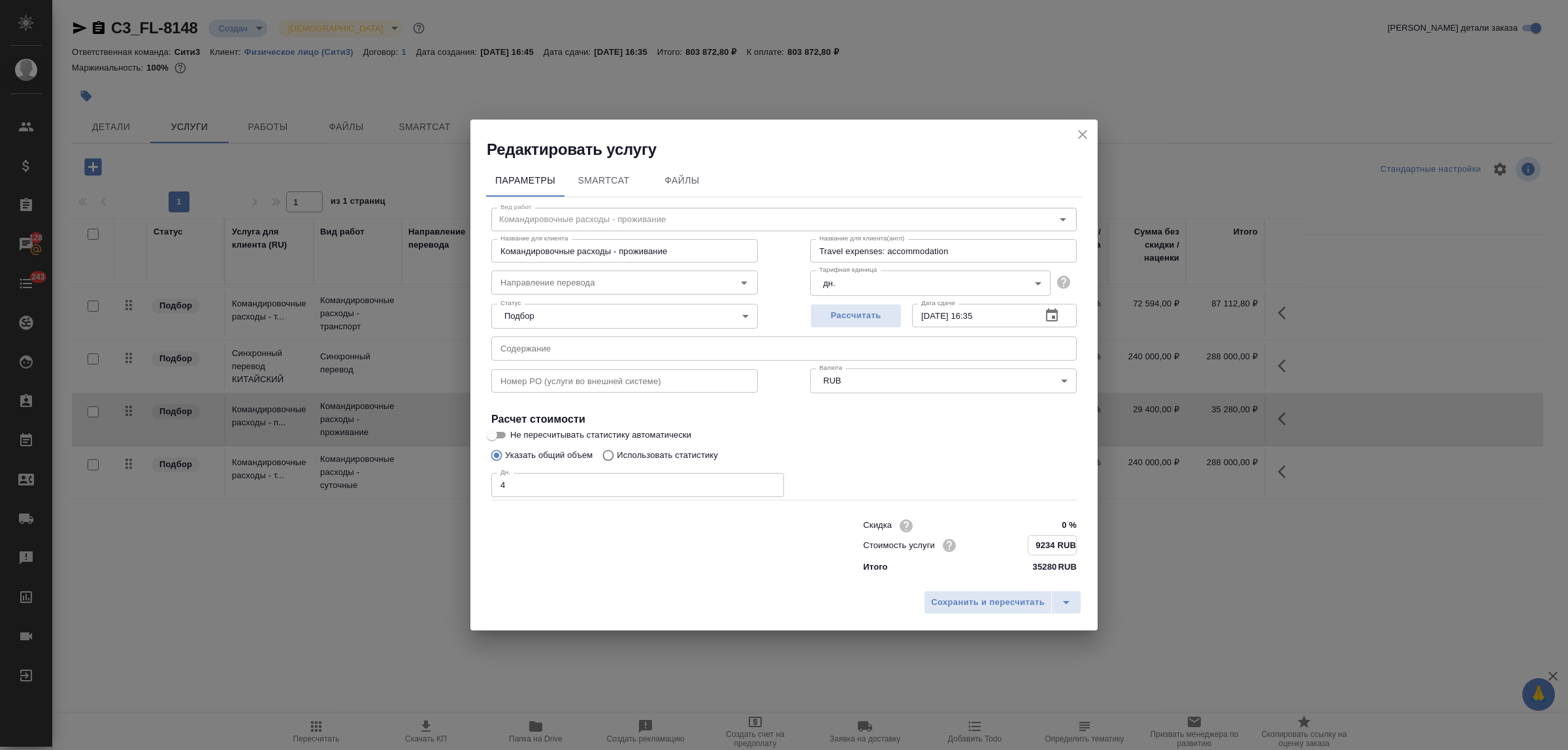
type input "9234 RUB"
drag, startPoint x: 569, startPoint y: 480, endPoint x: 484, endPoint y: 481, distance: 85.0
click at [484, 481] on div "Параметры SmartCat Файлы Вид работ Командировочные расходы - проживание Вид раб…" at bounding box center [784, 372] width 628 height 424
type input "2"
click at [956, 605] on span "Сохранить и пересчитать" at bounding box center [988, 602] width 113 height 15
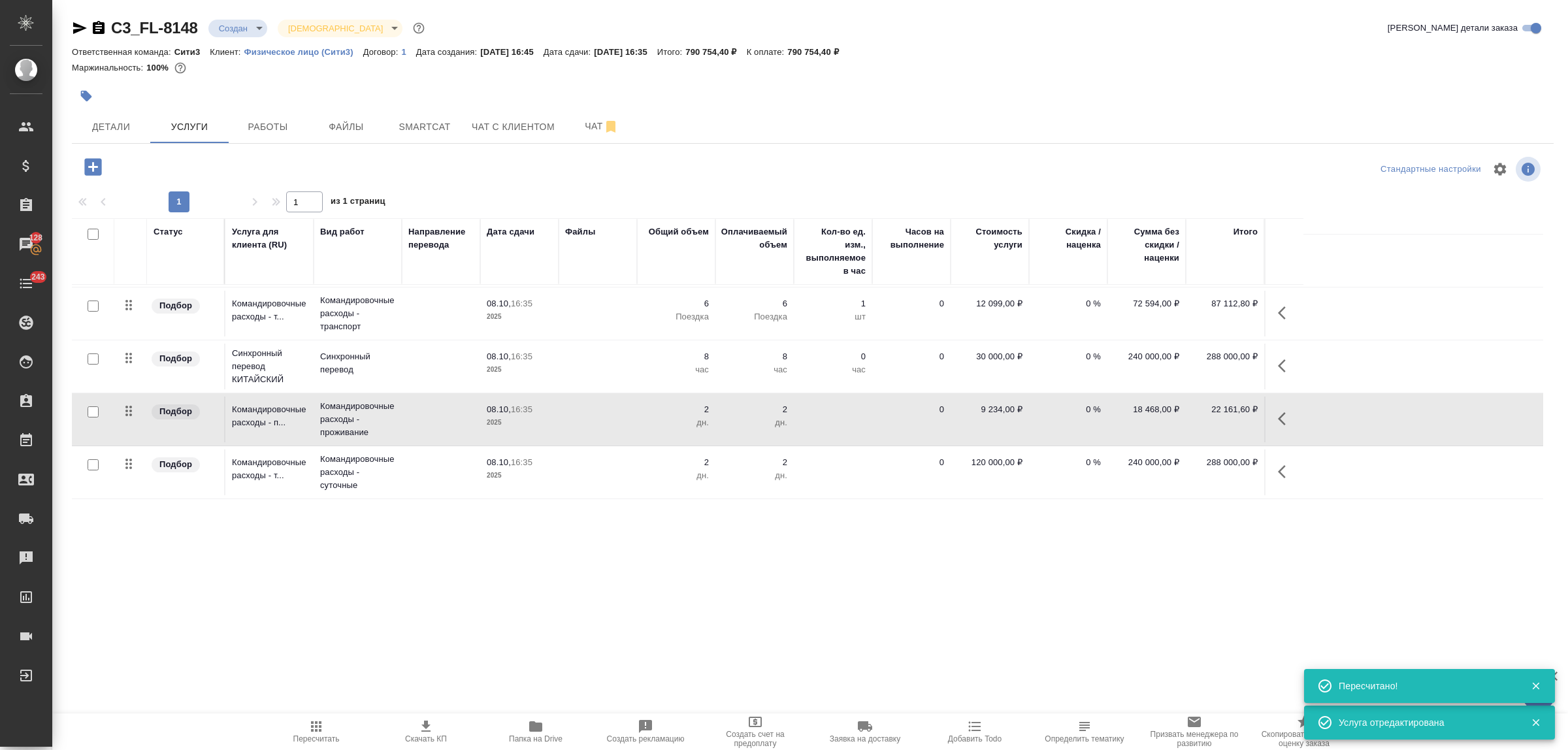
click at [880, 428] on td "0" at bounding box center [912, 420] width 79 height 46
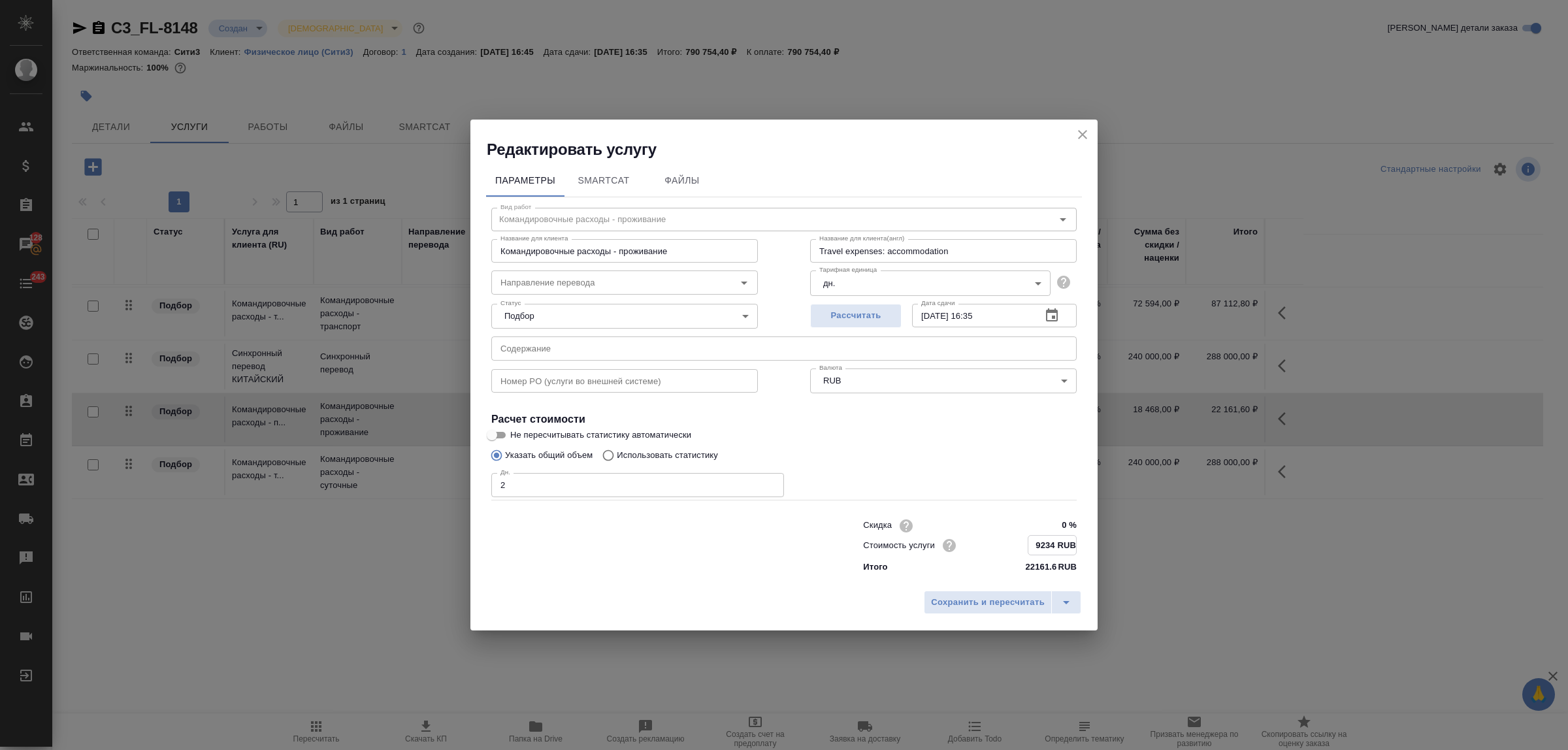
click at [1047, 543] on input "9234 RUB" at bounding box center [1052, 545] width 48 height 19
type input "18467 RUB"
click at [1017, 602] on span "Сохранить и пересчитать" at bounding box center [988, 602] width 113 height 15
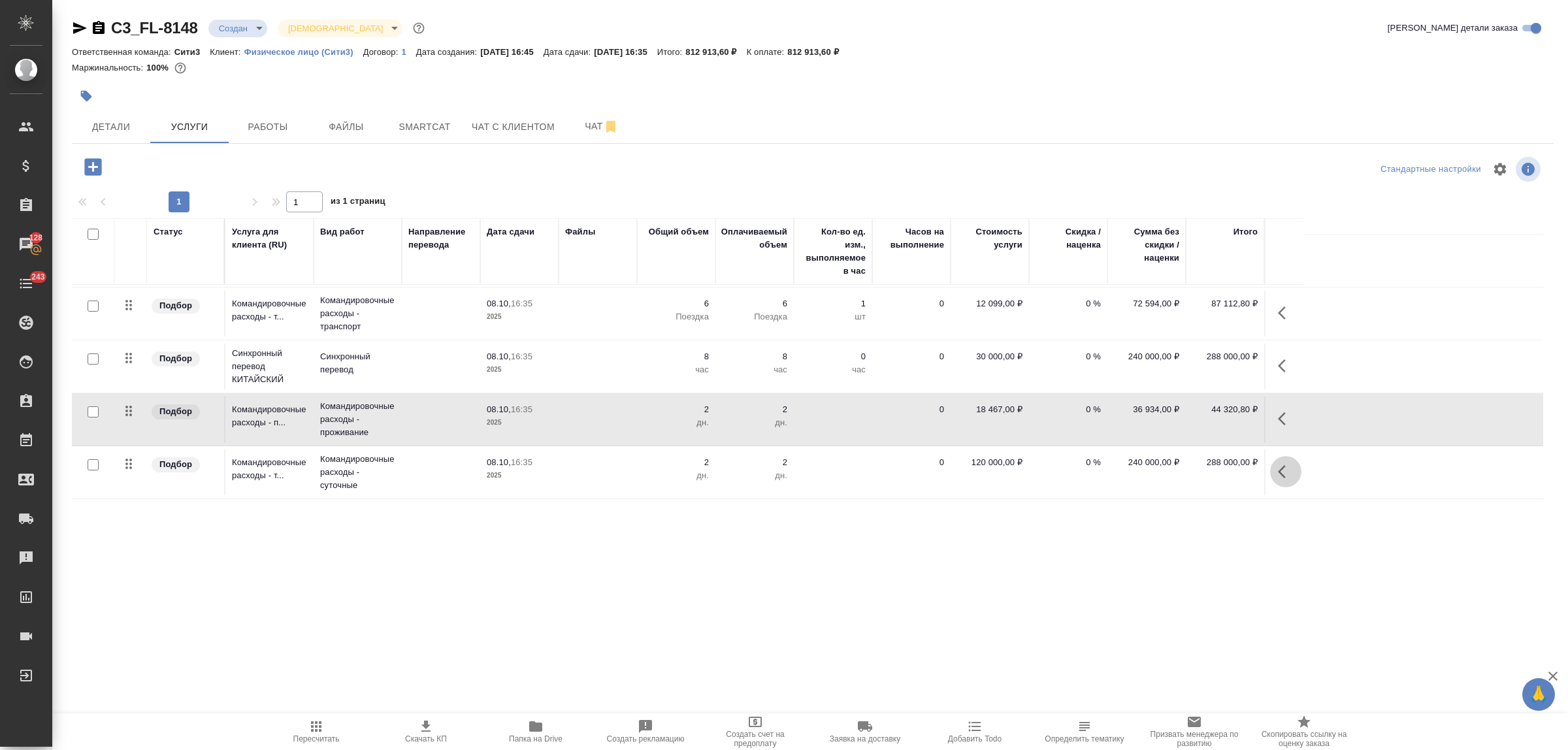
click at [1287, 472] on icon "button" at bounding box center [1286, 471] width 16 height 16
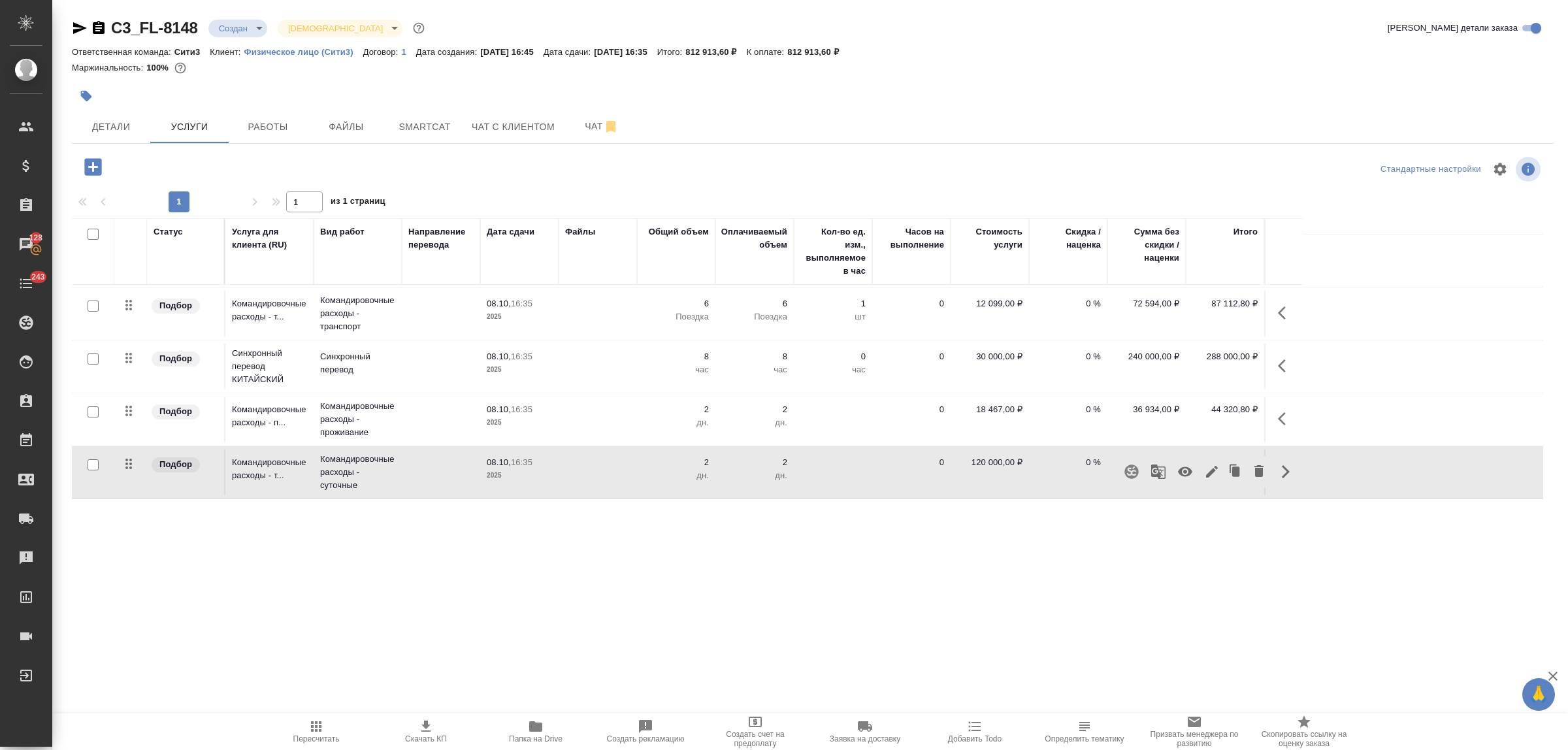
click at [1259, 470] on icon "button" at bounding box center [1259, 471] width 9 height 12
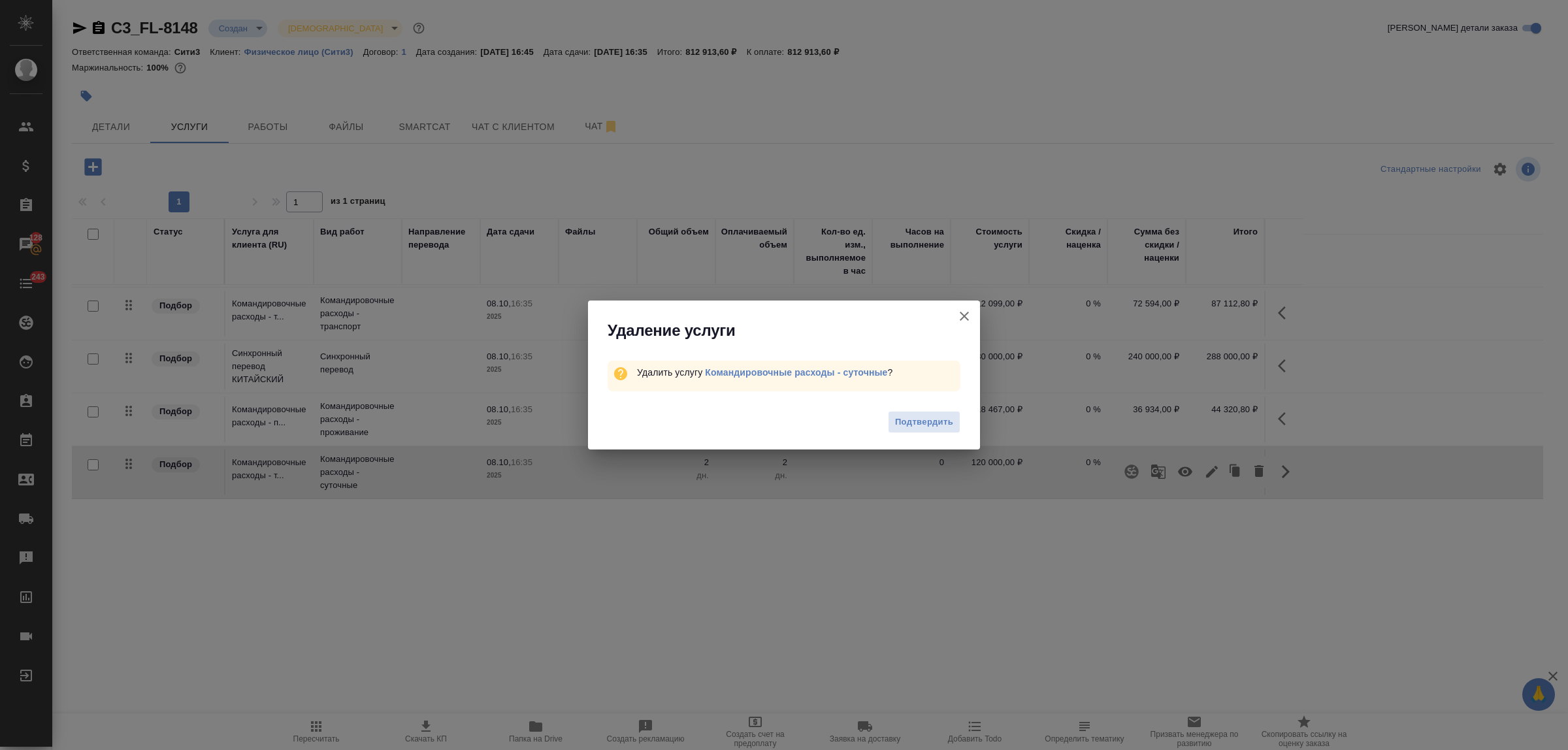
click at [915, 431] on button "Подтвердить" at bounding box center [924, 422] width 73 height 23
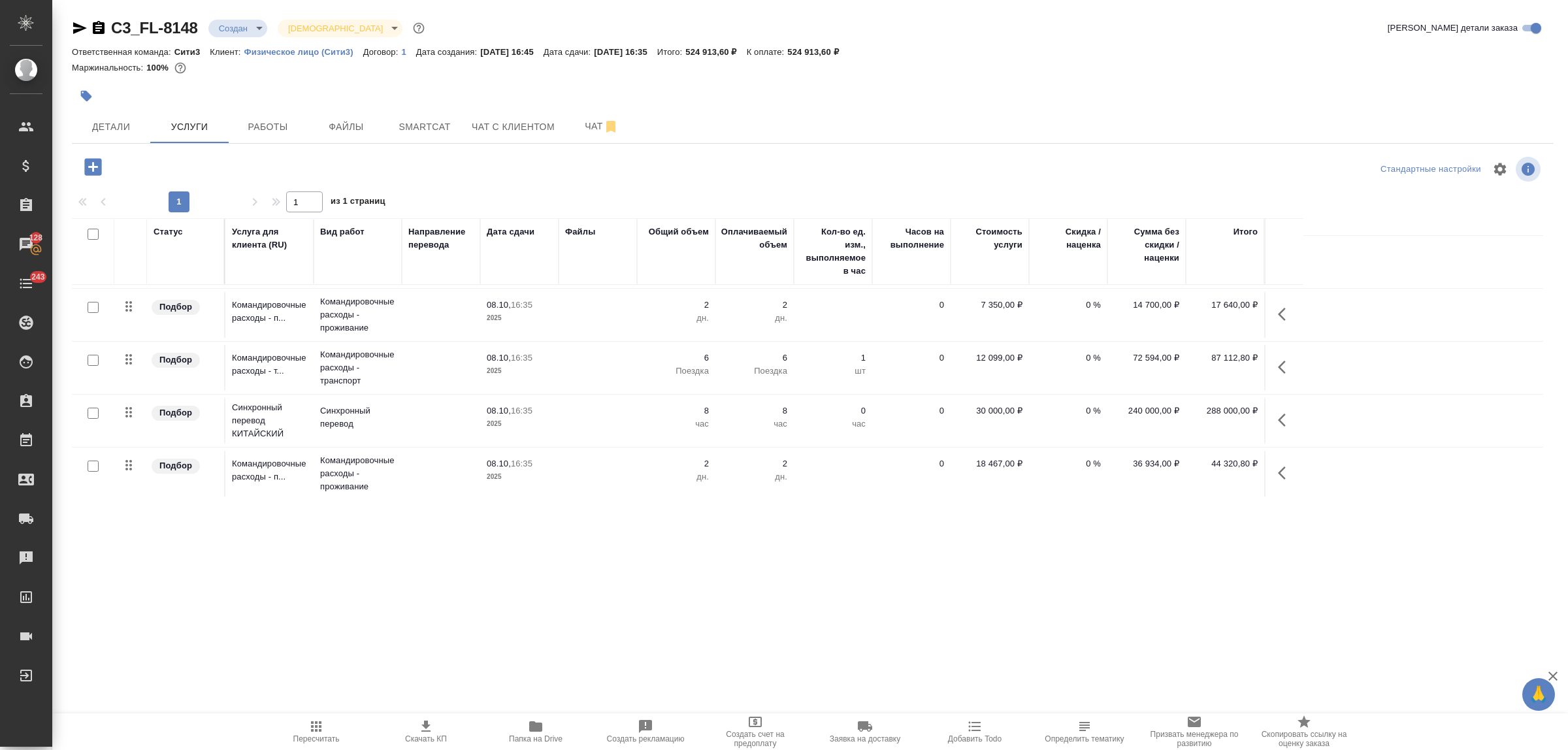
scroll to position [98, 0]
click at [586, 139] on button "Чат" at bounding box center [602, 127] width 79 height 33
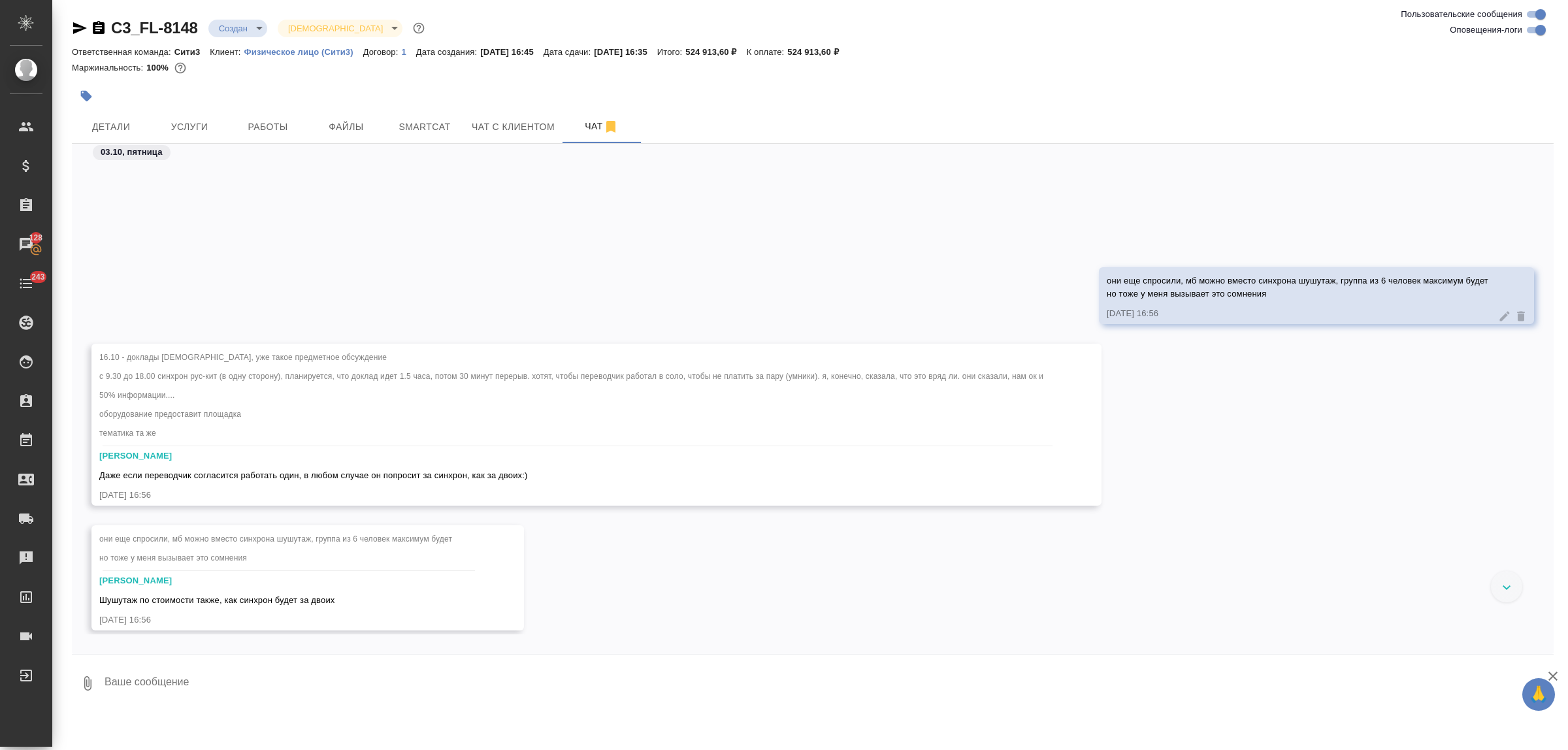
scroll to position [114, 0]
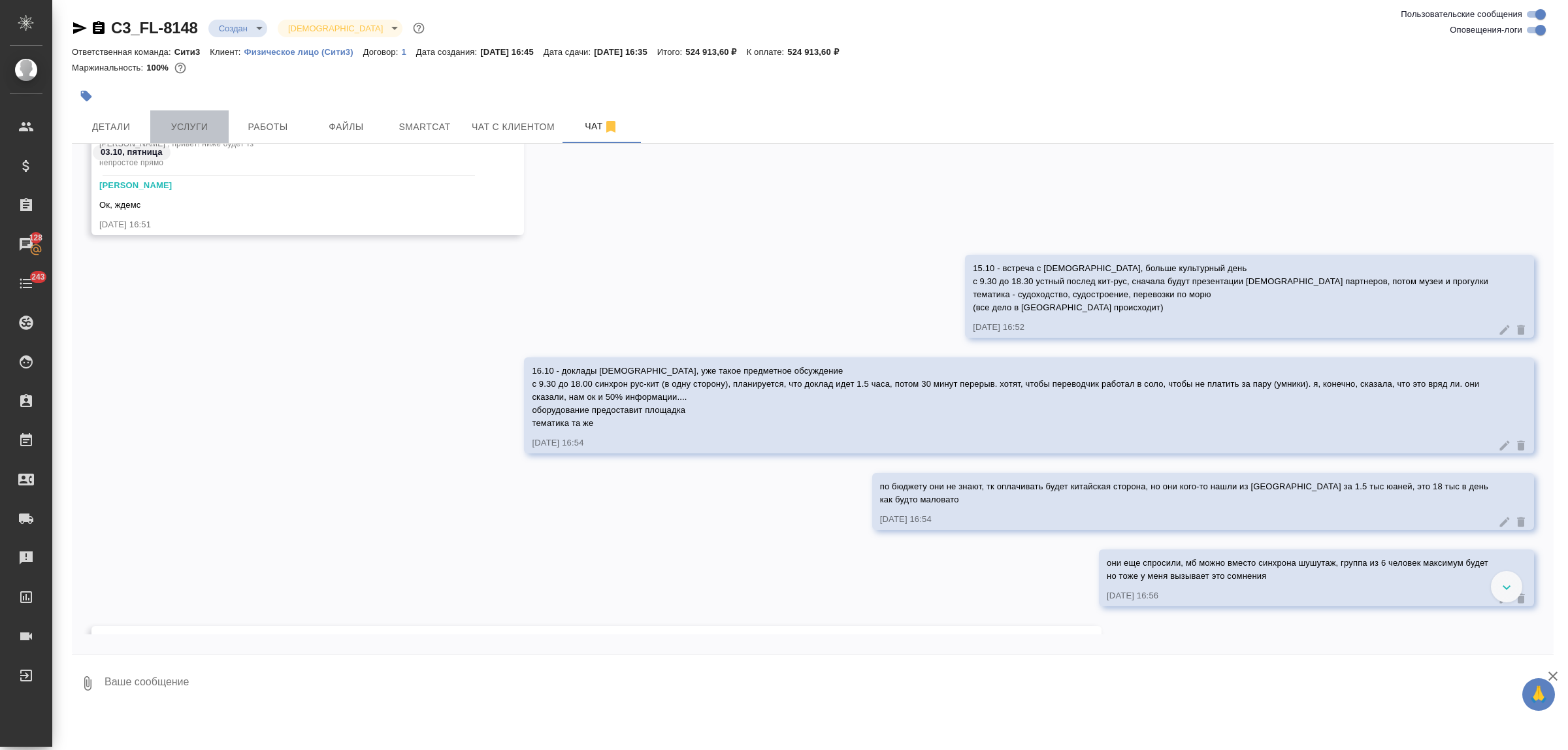
click at [193, 123] on span "Услуги" at bounding box center [190, 127] width 63 height 16
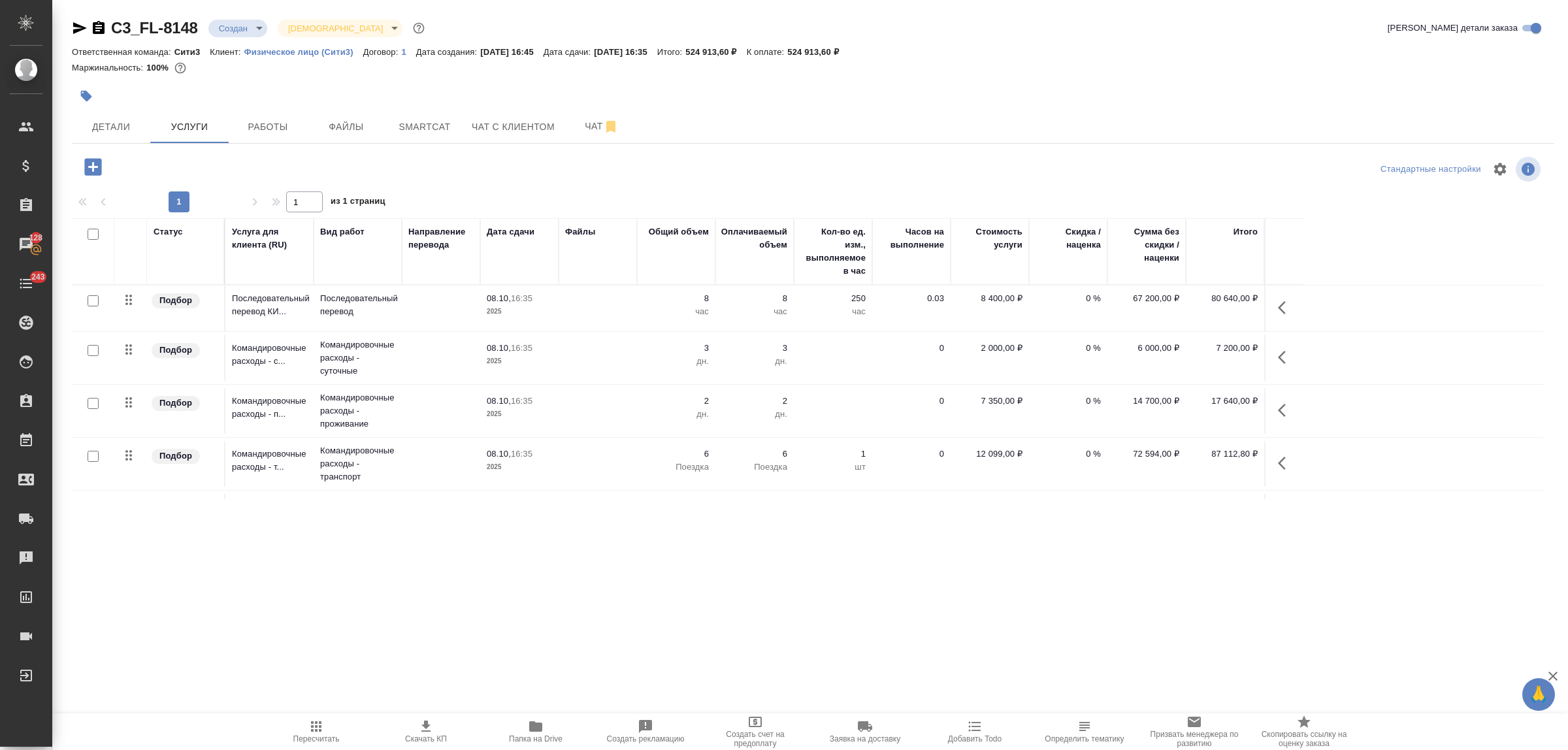
click at [615, 348] on td at bounding box center [598, 358] width 79 height 46
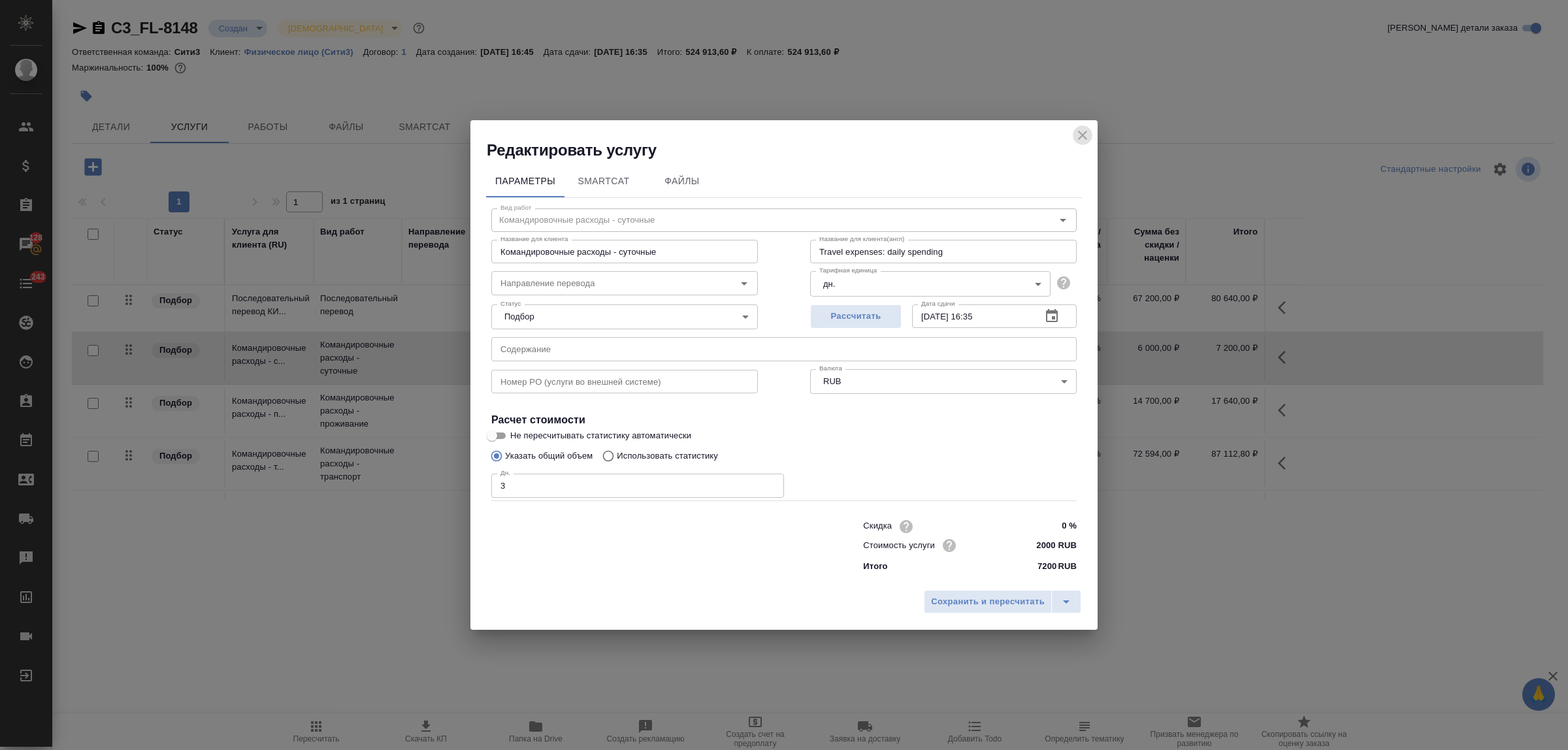
click at [1076, 129] on icon "close" at bounding box center [1083, 135] width 16 height 16
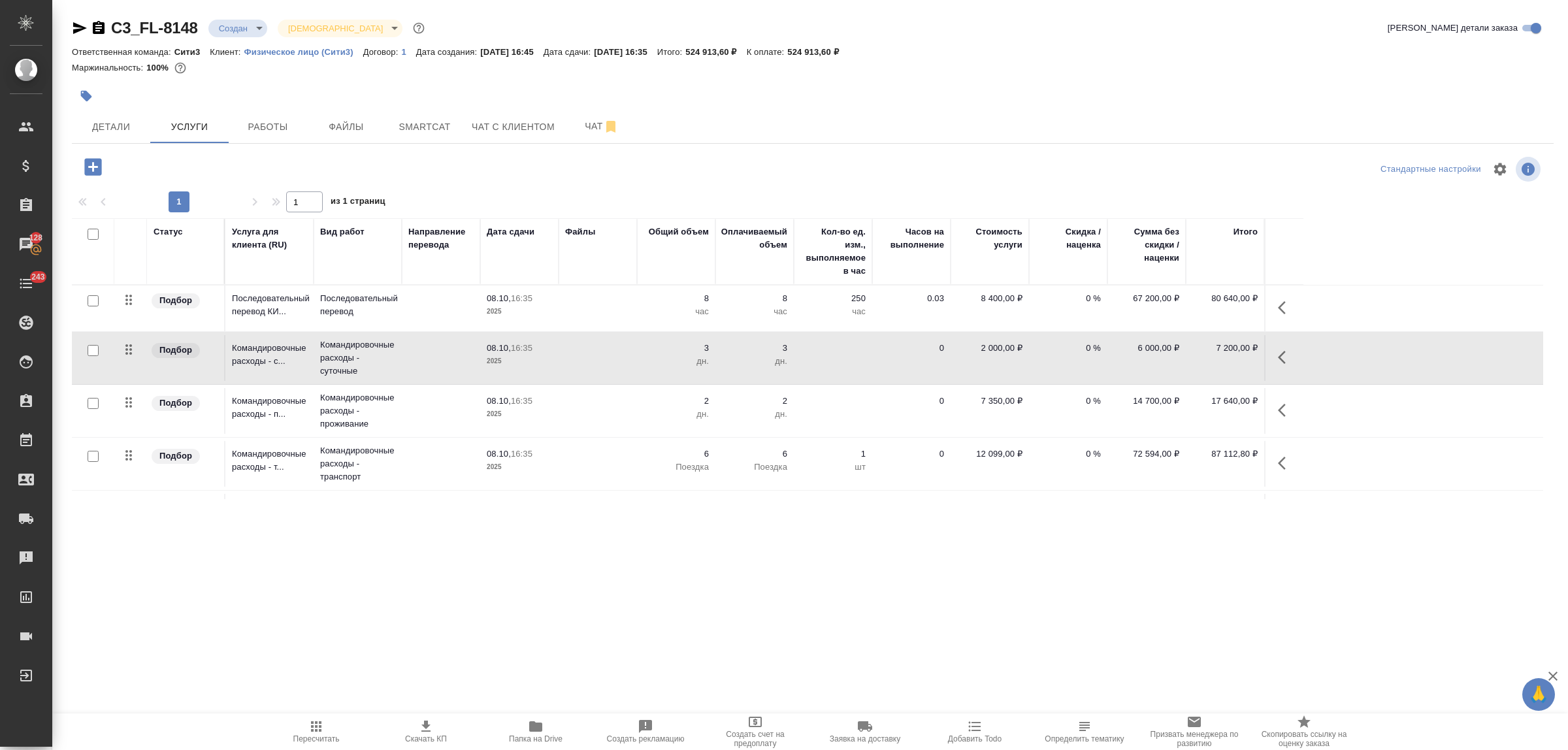
click at [1282, 417] on icon "button" at bounding box center [1286, 410] width 16 height 16
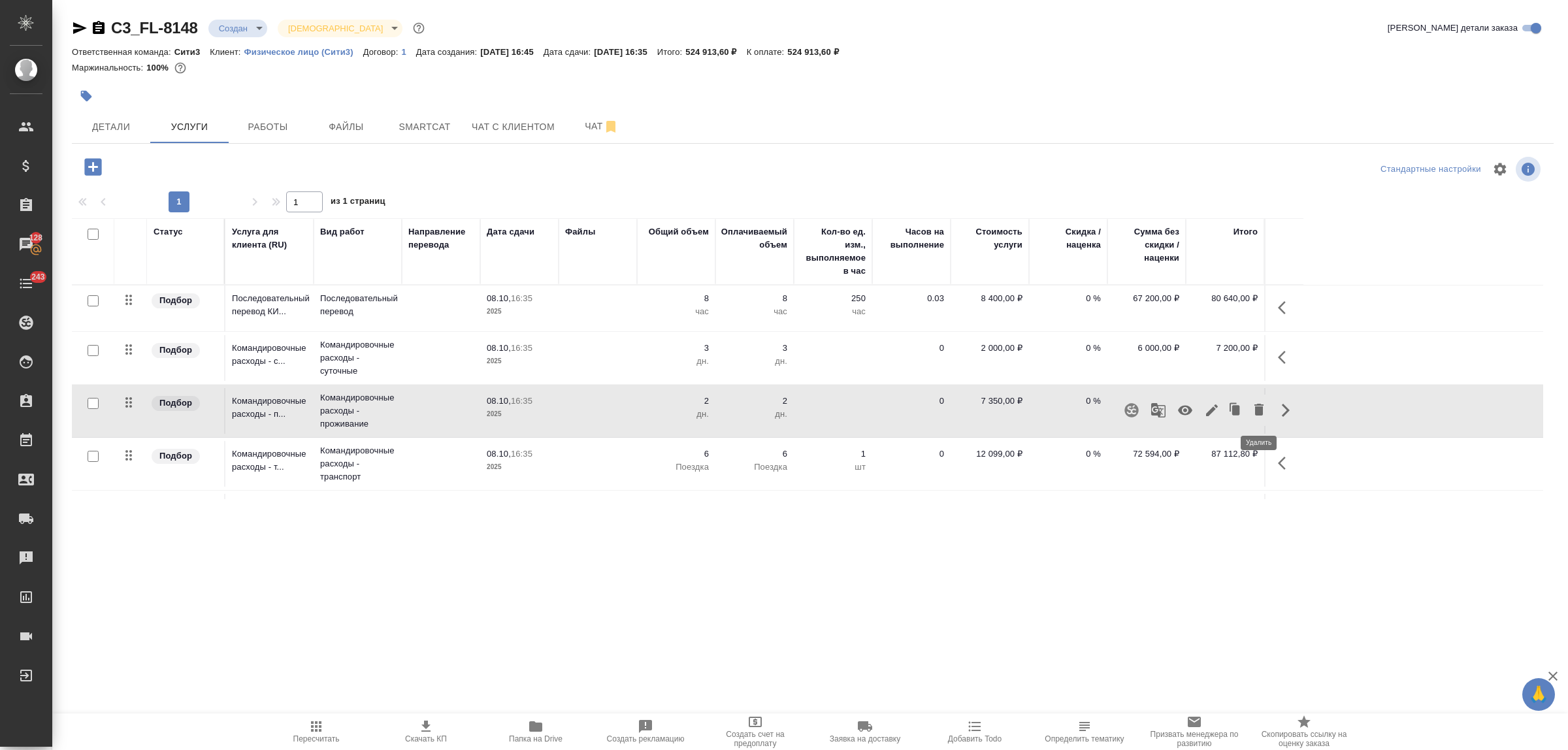
click at [1255, 409] on icon "button" at bounding box center [1259, 410] width 16 height 16
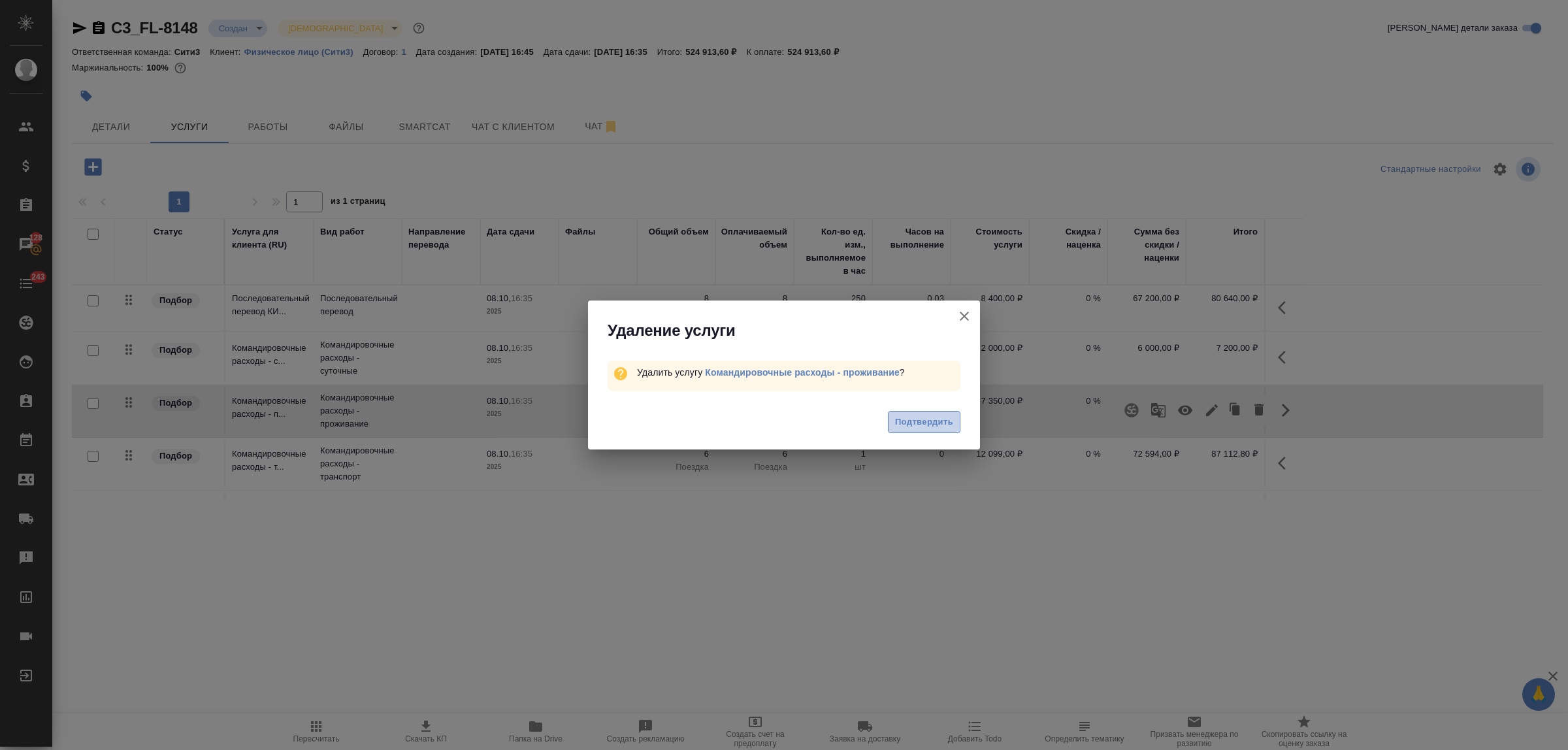
click at [927, 415] on span "Подтвердить" at bounding box center [924, 422] width 58 height 15
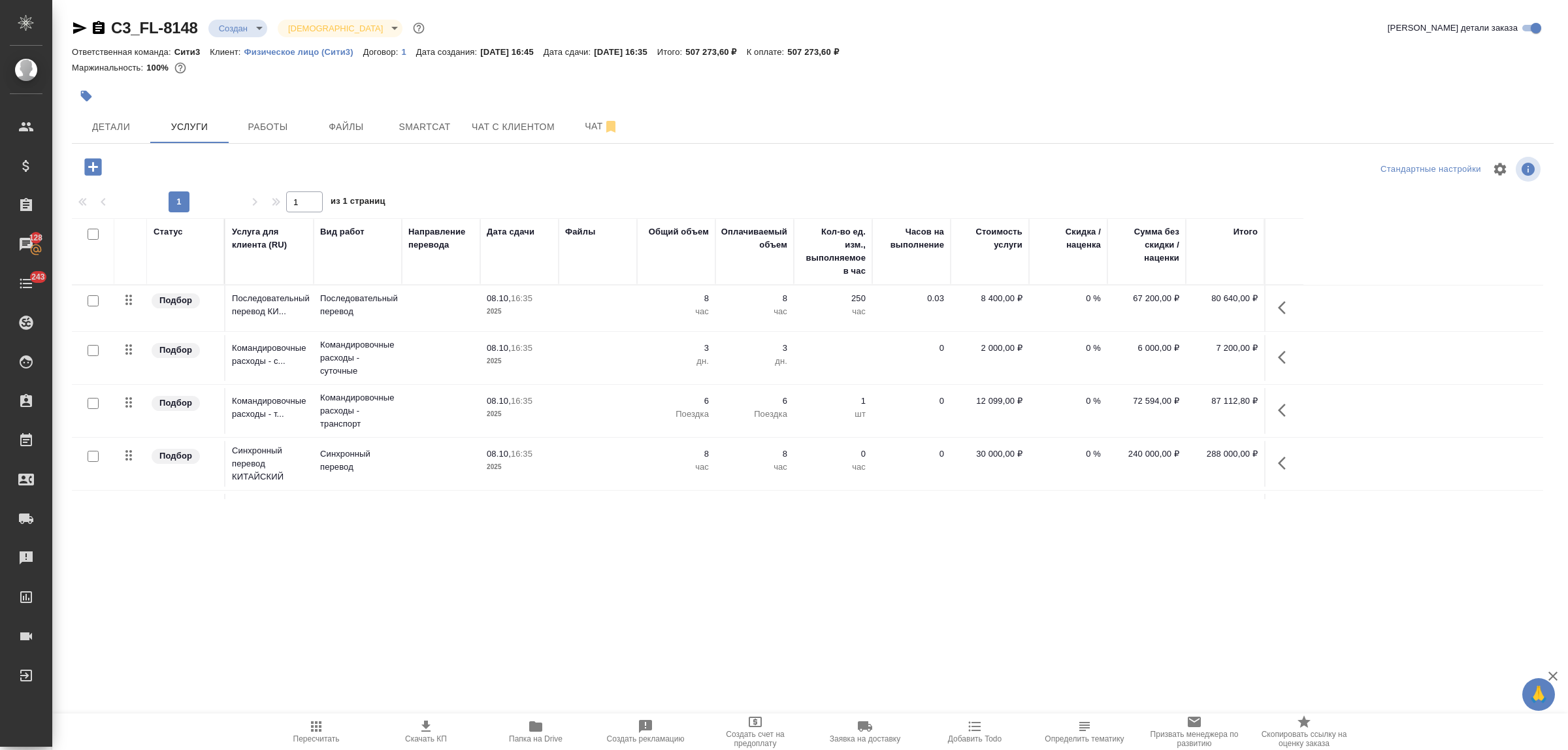
click at [435, 722] on span "Скачать КП" at bounding box center [426, 731] width 94 height 25
click at [518, 119] on span "Чат с клиентом" at bounding box center [513, 127] width 83 height 16
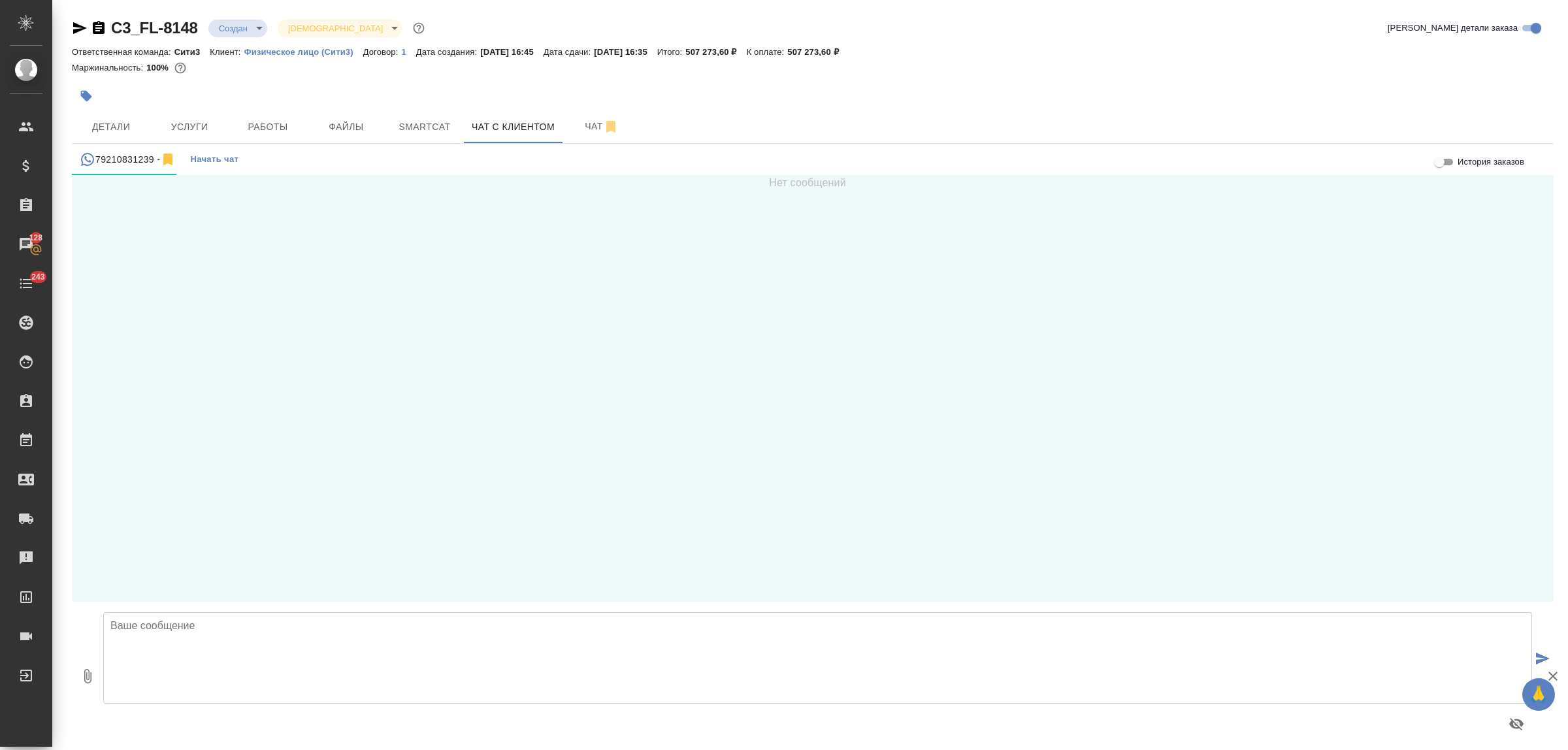
click at [213, 661] on textarea at bounding box center [817, 658] width 1429 height 92
drag, startPoint x: 134, startPoint y: 616, endPoint x: 3, endPoint y: 608, distance: 131.2
click at [3, 608] on div ".cls-1 fill:#fff; AWATERA Nikitina Tatiana Клиенты Спецификации Заказы 128 Чаты…" at bounding box center [784, 375] width 1568 height 750
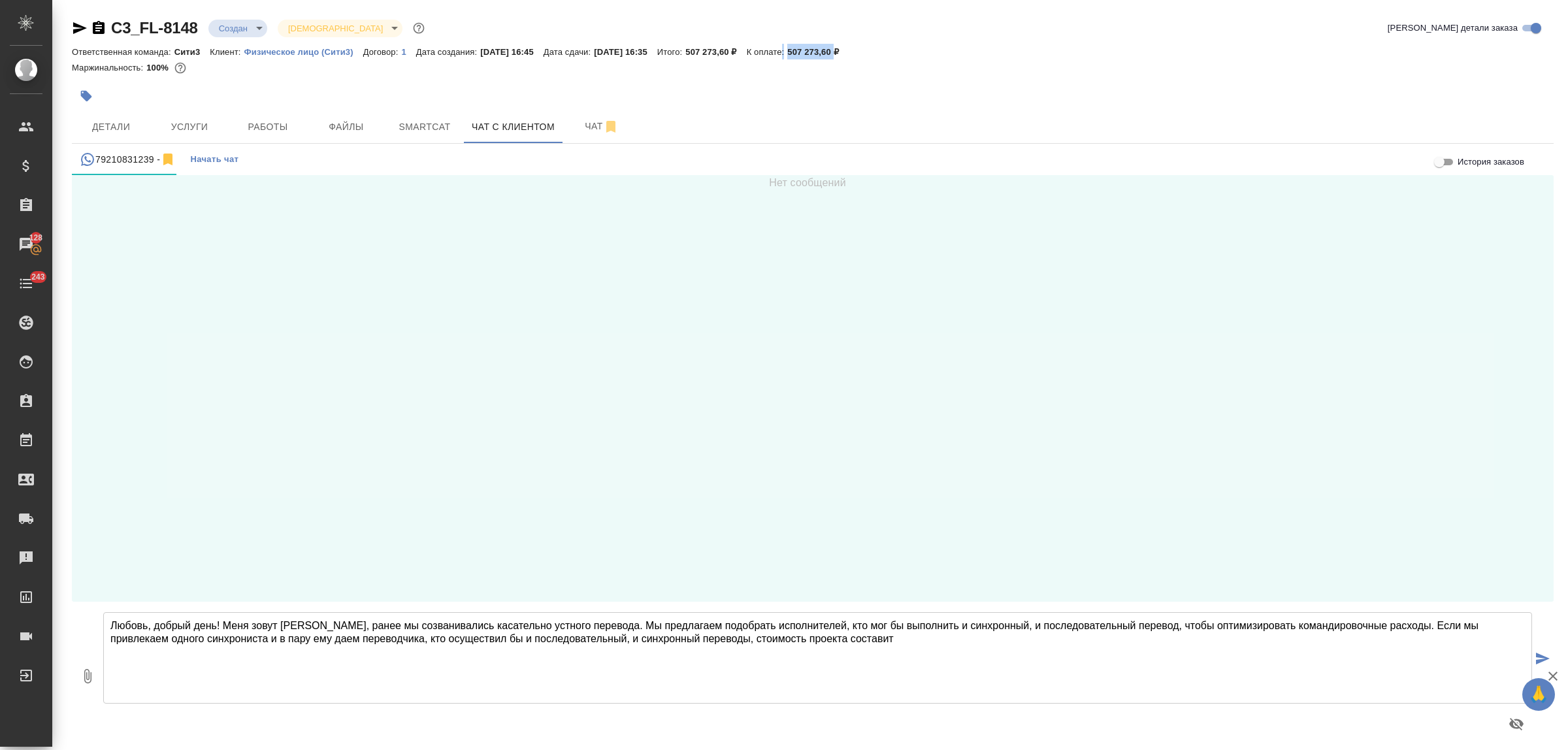
drag, startPoint x: 817, startPoint y: 50, endPoint x: 867, endPoint y: 54, distance: 50.2
click at [867, 54] on div "Ответственная команда: Сити3 Клиент: Физическое лицо (Сити3) Договор: 1 Дата со…" at bounding box center [813, 52] width 1482 height 16
copy div ": 507 273,60"
click at [892, 652] on textarea "Любовь, добрый день! Меня зовут Татьяна, ранее мы созванивались касательно устн…" at bounding box center [817, 658] width 1429 height 92
paste textarea ":507 273,60"
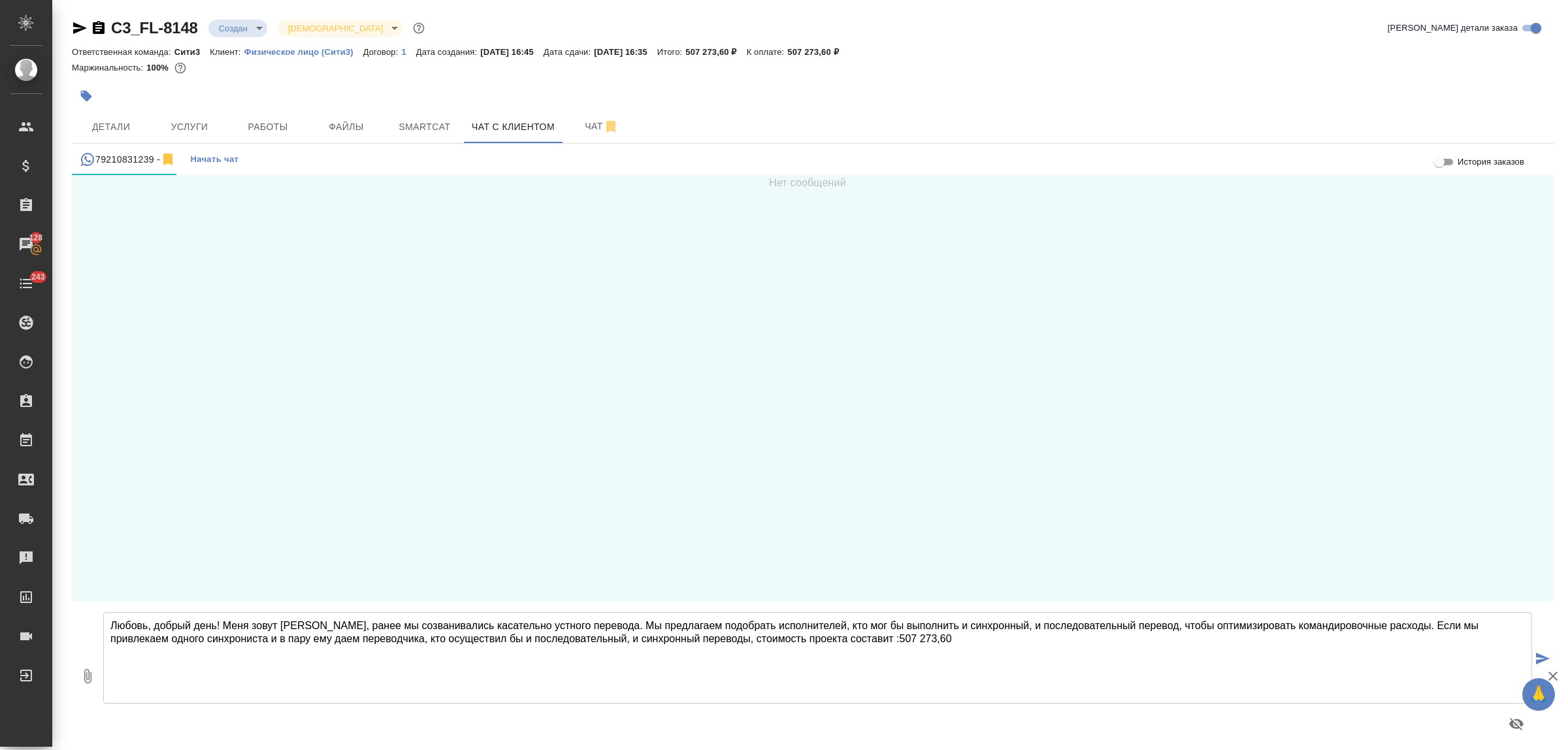
click at [838, 636] on textarea "Любовь, добрый день! Меня зовут Татьяна, ранее мы созванивались касательно устн…" at bounding box center [817, 658] width 1429 height 92
click at [897, 635] on textarea "Любовь, добрый день! Меня зовут Татьяна, ранее мы созванивались касательно устн…" at bounding box center [817, 658] width 1429 height 92
type textarea "Любовь, добрый день! Меня зовут Татьяна, ранее мы созванивались касательно устн…"
click at [90, 675] on icon "button" at bounding box center [88, 676] width 16 height 16
type input "C:\fakepath\Proposal_C3_FL-8148.pdf"
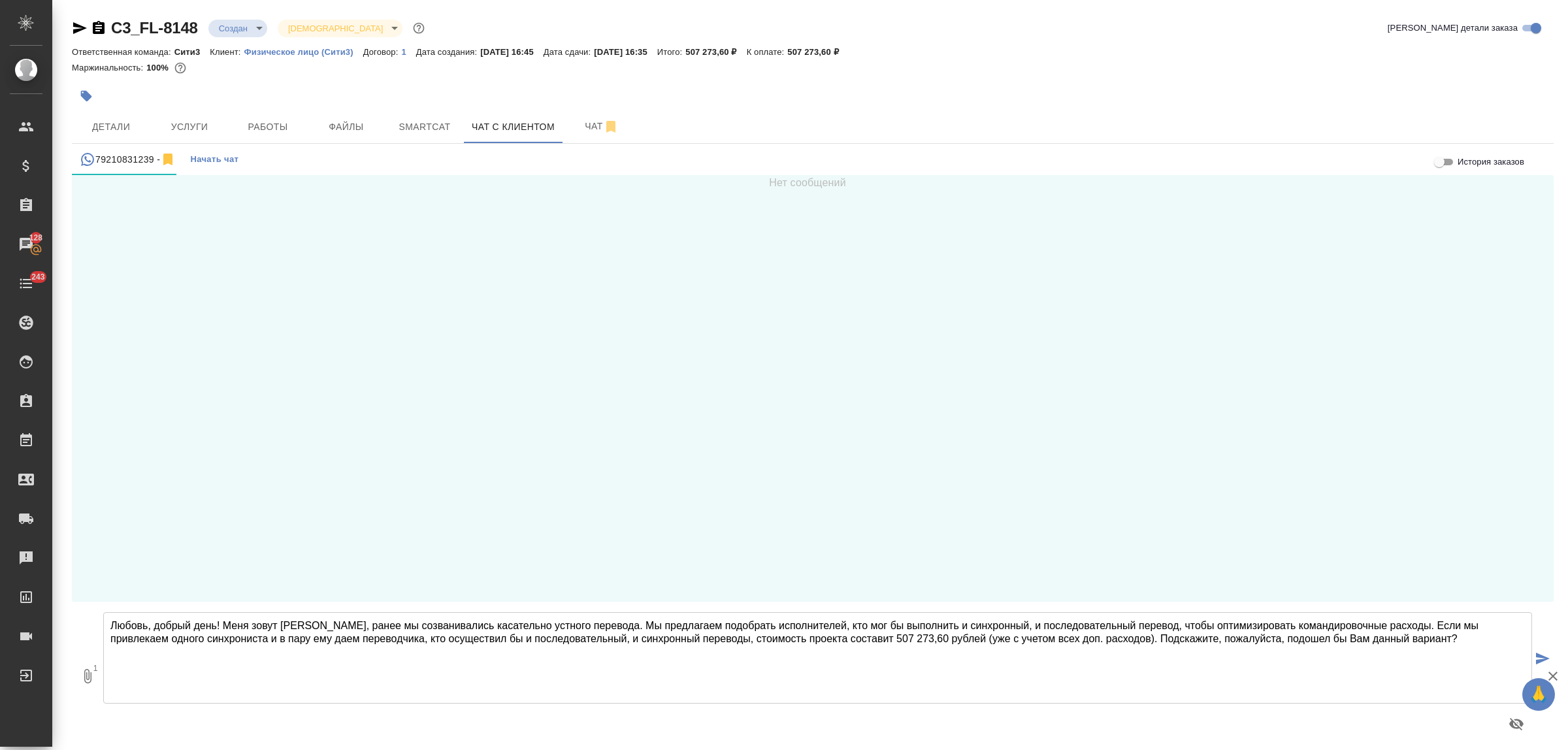
click at [1401, 639] on textarea "Любовь, добрый день! Меня зовут Татьяна, ранее мы созванивались касательно устн…" at bounding box center [817, 658] width 1429 height 92
type textarea "Любовь, добрый день! Меня зовут Татьяна, ранее мы созванивались касательно устн…"
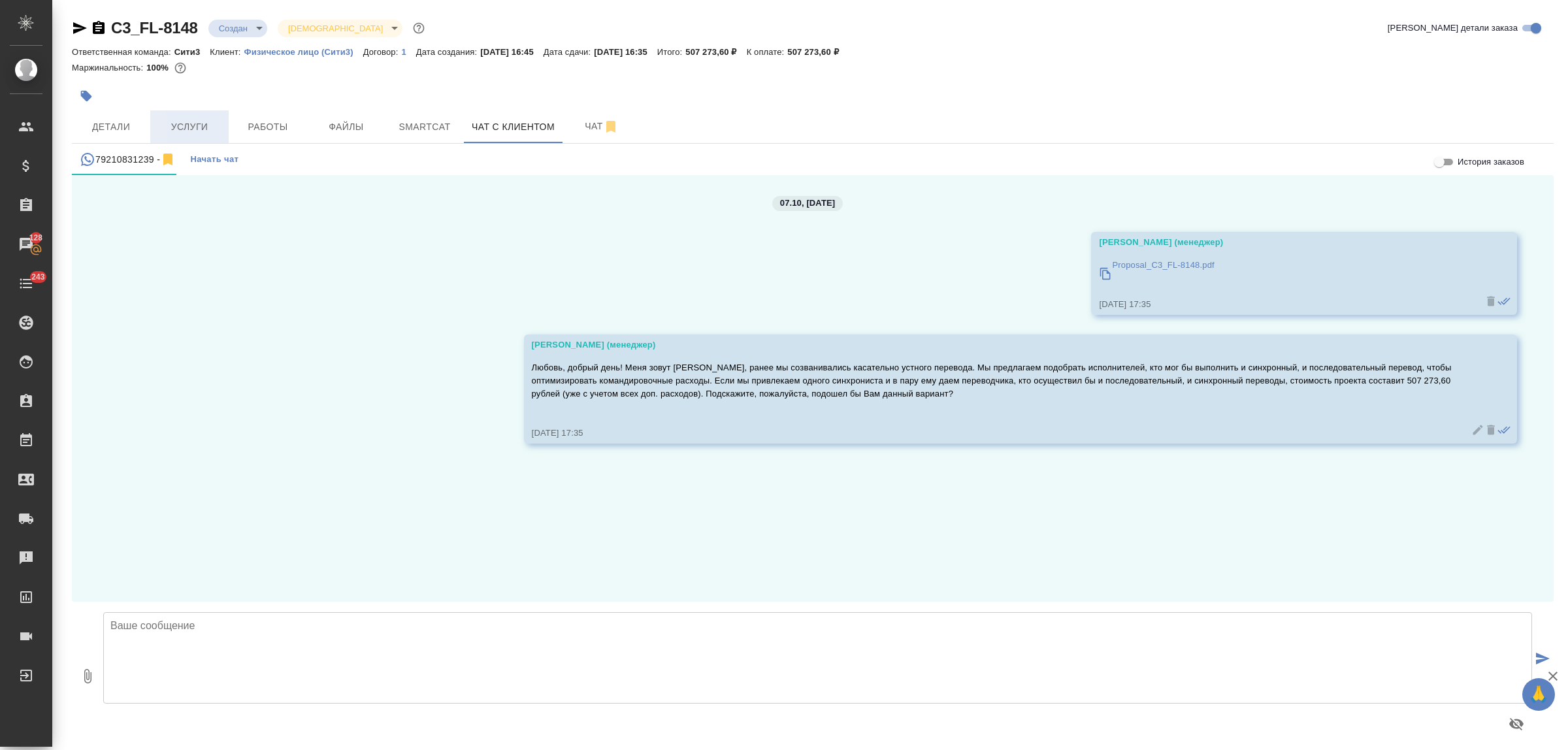
click at [214, 126] on span "Услуги" at bounding box center [190, 127] width 63 height 16
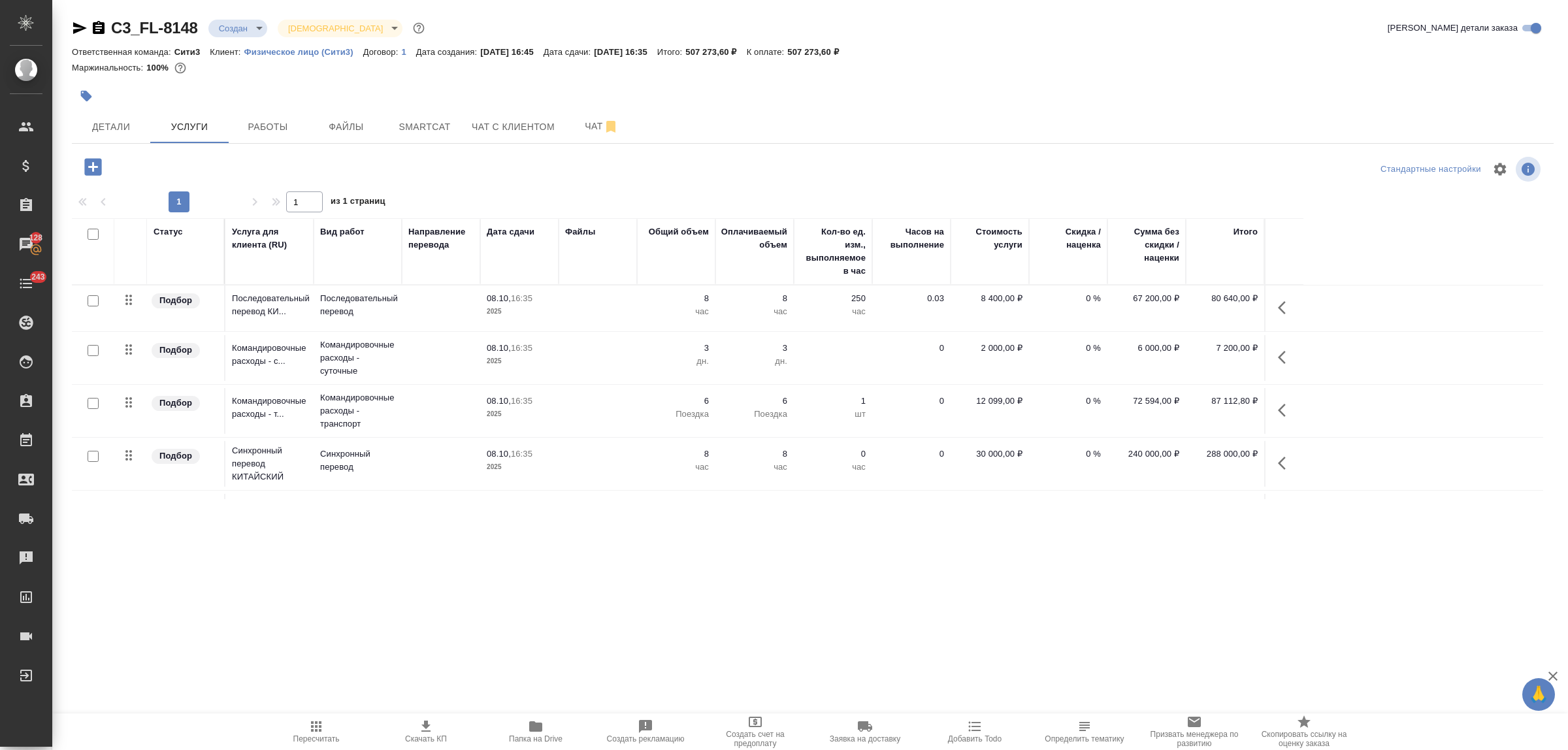
click at [585, 410] on td at bounding box center [598, 411] width 79 height 46
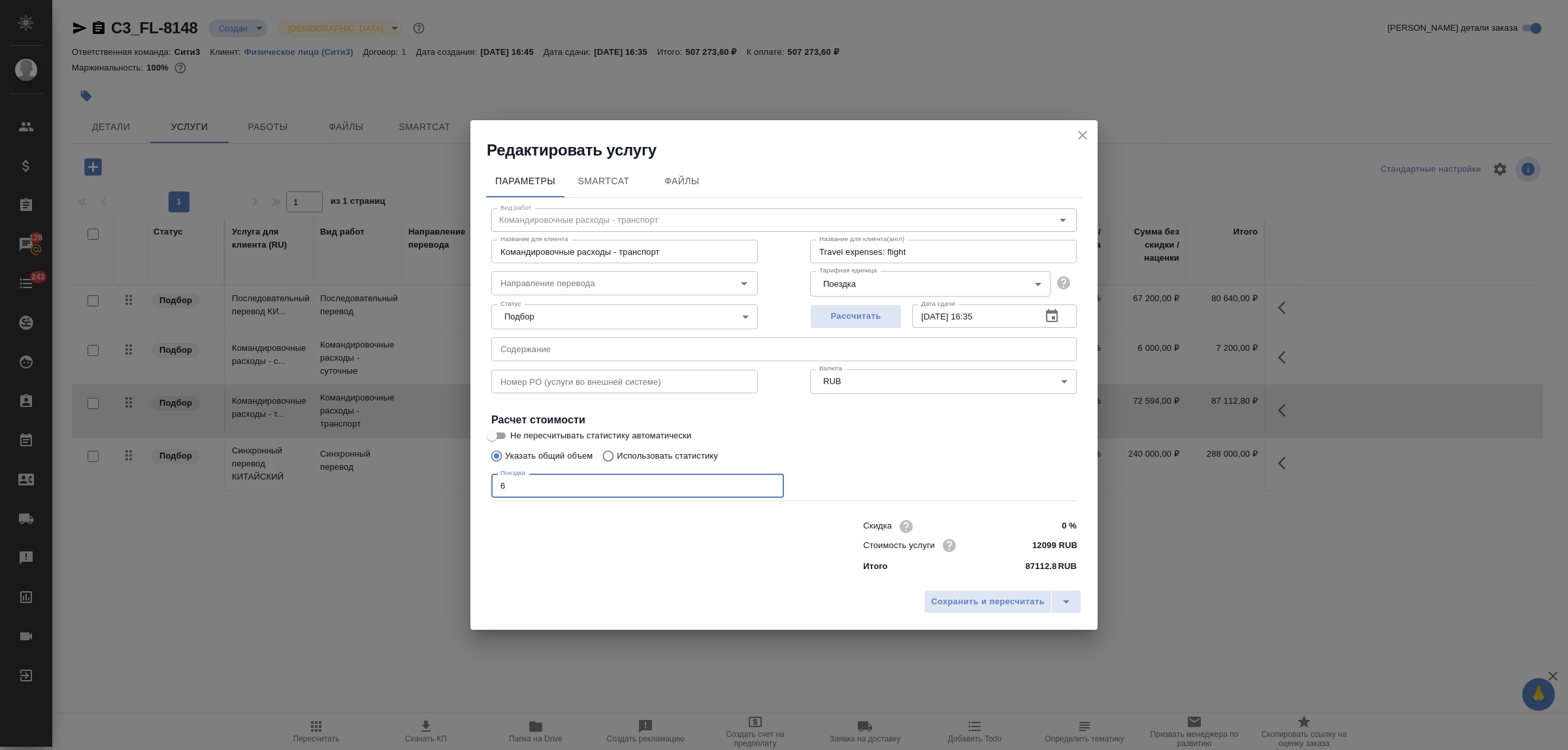
click at [425, 493] on div "Редактировать услугу Параметры SmartCat Файлы Вид работ Командировочные расходы…" at bounding box center [784, 375] width 1568 height 750
type input "4"
click at [979, 606] on span "Сохранить и пересчитать" at bounding box center [988, 602] width 113 height 15
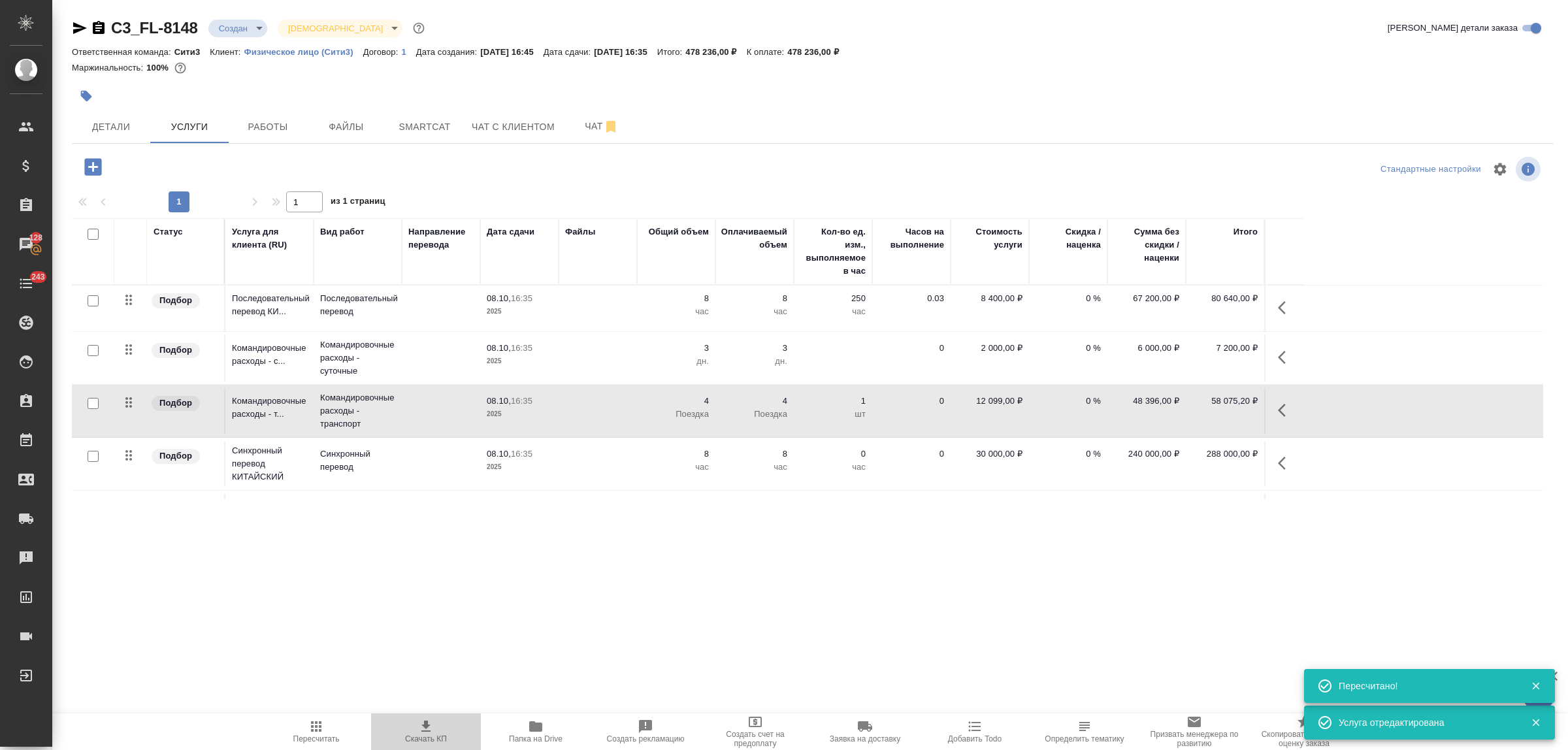
click at [423, 720] on icon "button" at bounding box center [426, 726] width 16 height 16
drag, startPoint x: 818, startPoint y: 50, endPoint x: 866, endPoint y: 50, distance: 48.0
click at [866, 50] on div "Ответственная команда: Сити3 Клиент: Физическое лицо (Сити3) Договор: 1 Дата со…" at bounding box center [813, 52] width 1482 height 16
click at [848, 56] on p "478 236,00 ₽" at bounding box center [818, 52] width 61 height 10
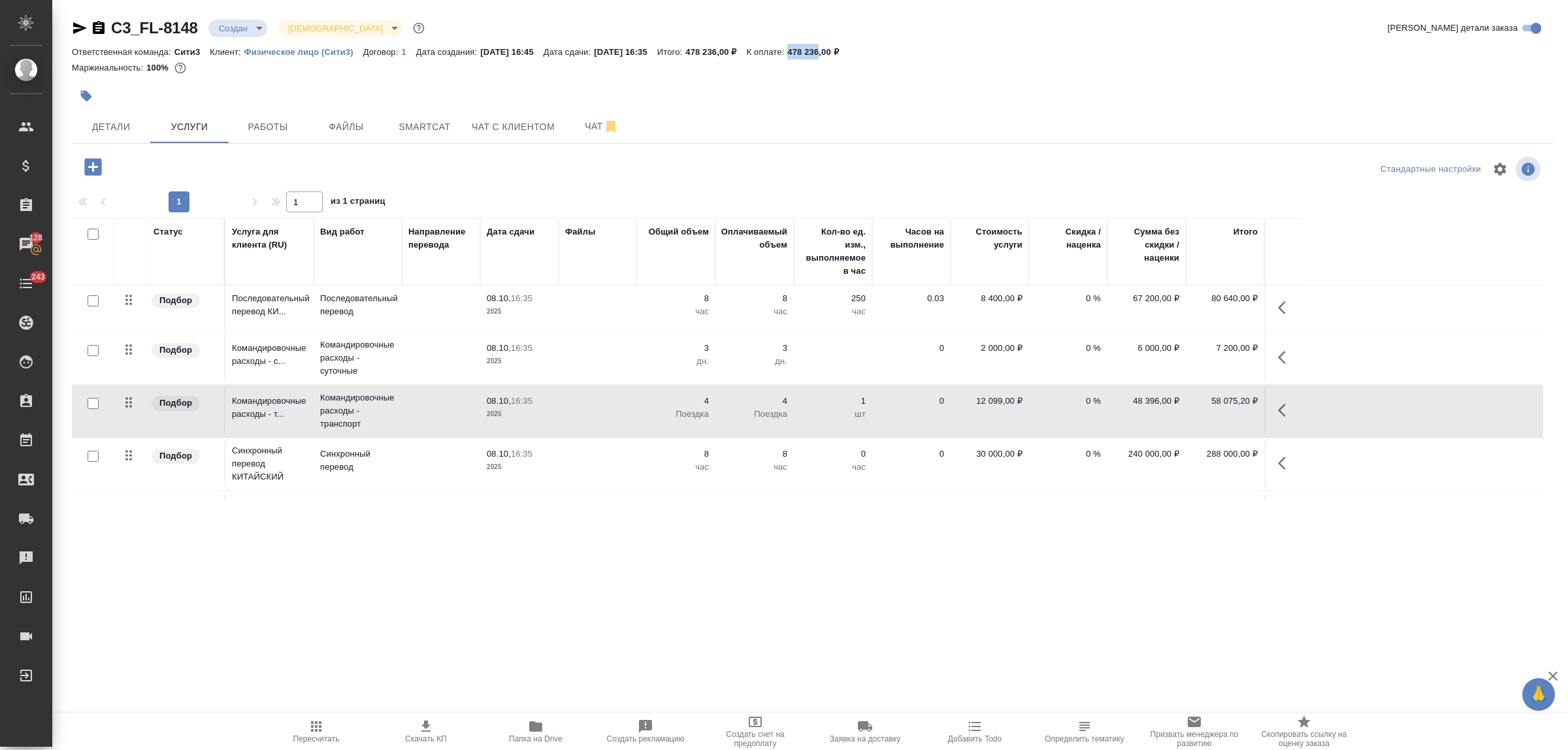
copy p "478 236"
click at [588, 126] on span "Чат" at bounding box center [602, 126] width 63 height 16
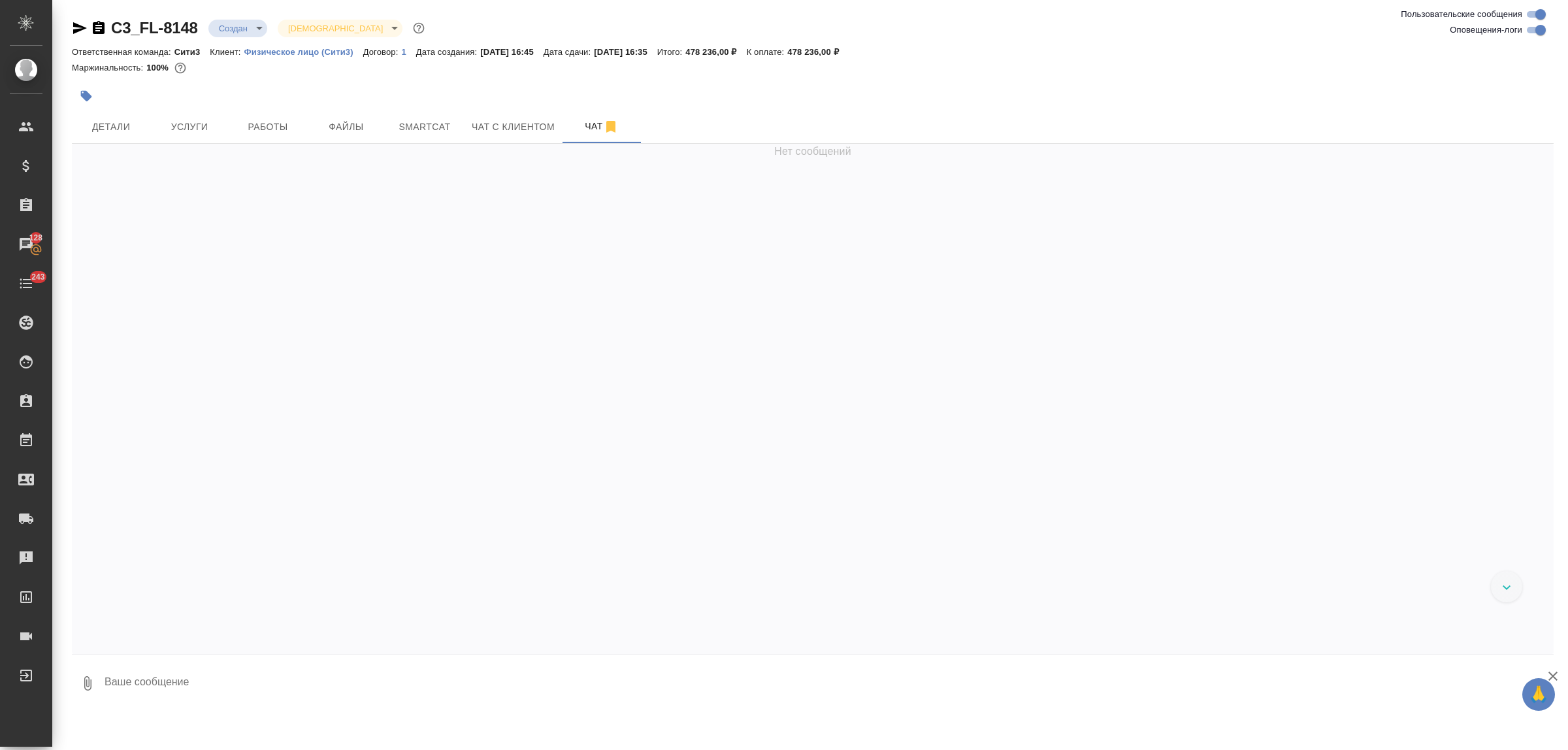
click at [526, 108] on div at bounding box center [566, 96] width 988 height 29
click at [526, 125] on span "Чат с клиентом" at bounding box center [513, 127] width 83 height 16
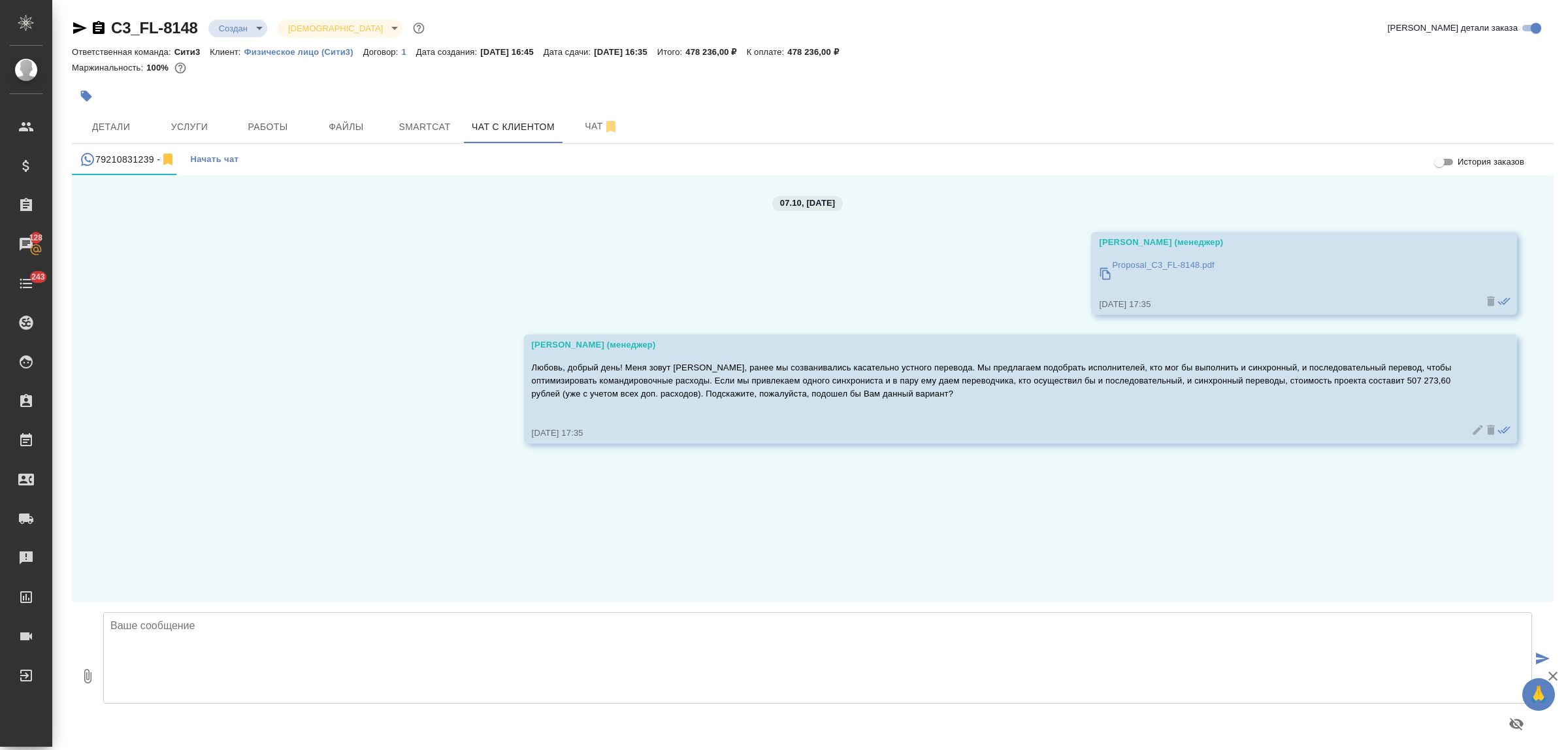
click at [234, 641] on textarea at bounding box center [817, 658] width 1429 height 92
paste textarea "478 236"
type textarea "Прошу прощения, пересчитали транспорт. Актуальная стоимость 478 236 рублей"
click at [87, 667] on button "0" at bounding box center [88, 676] width 31 height 148
type input "C:\fakepath\Proposal_C3_FL-8148.pdf"
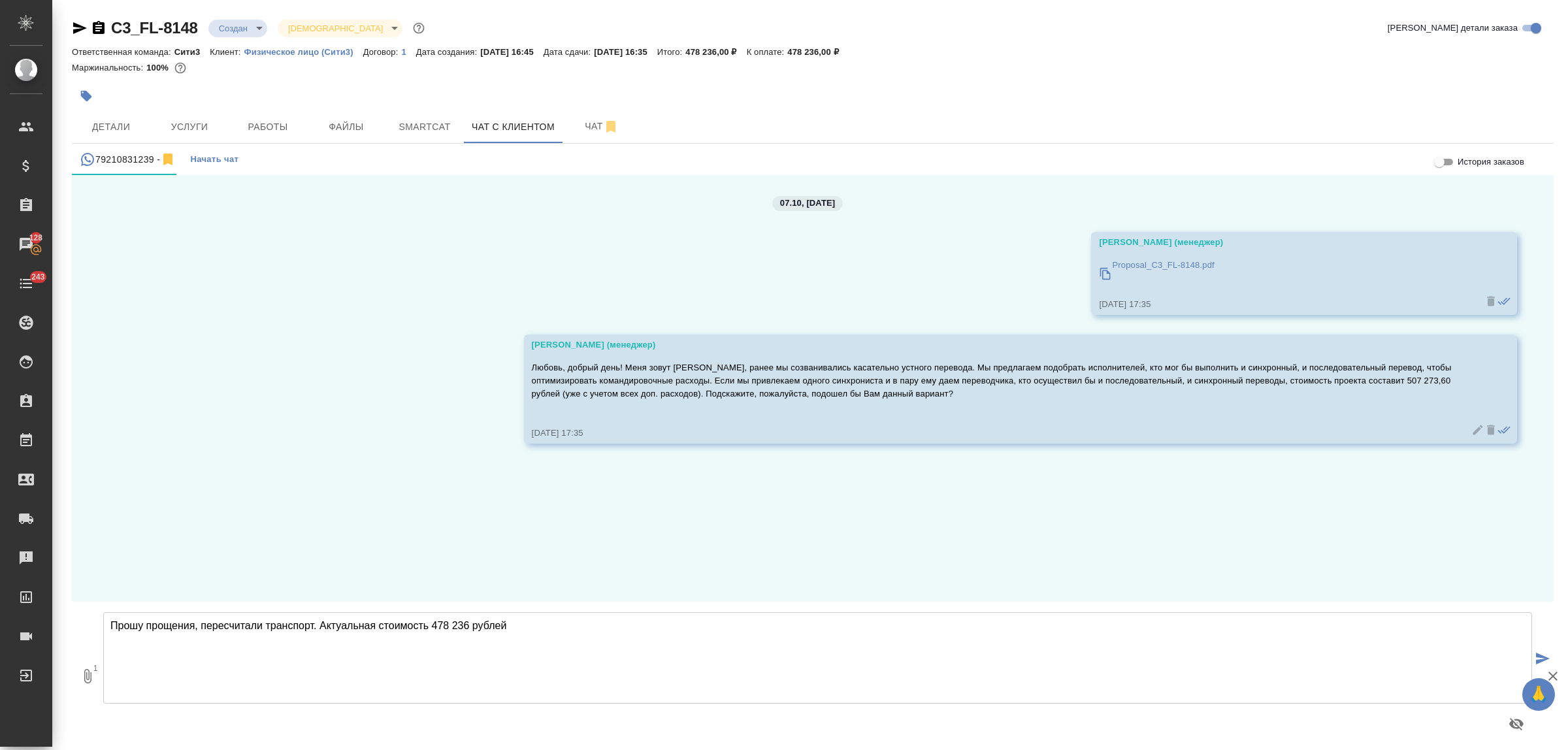
click at [584, 642] on textarea "Прошу прощения, пересчитали транспорт. Актуальная стоимость 478 236 рублей" at bounding box center [817, 658] width 1429 height 92
click at [1537, 661] on icon "submit" at bounding box center [1543, 658] width 14 height 12
